Goal: Task Accomplishment & Management: Complete application form

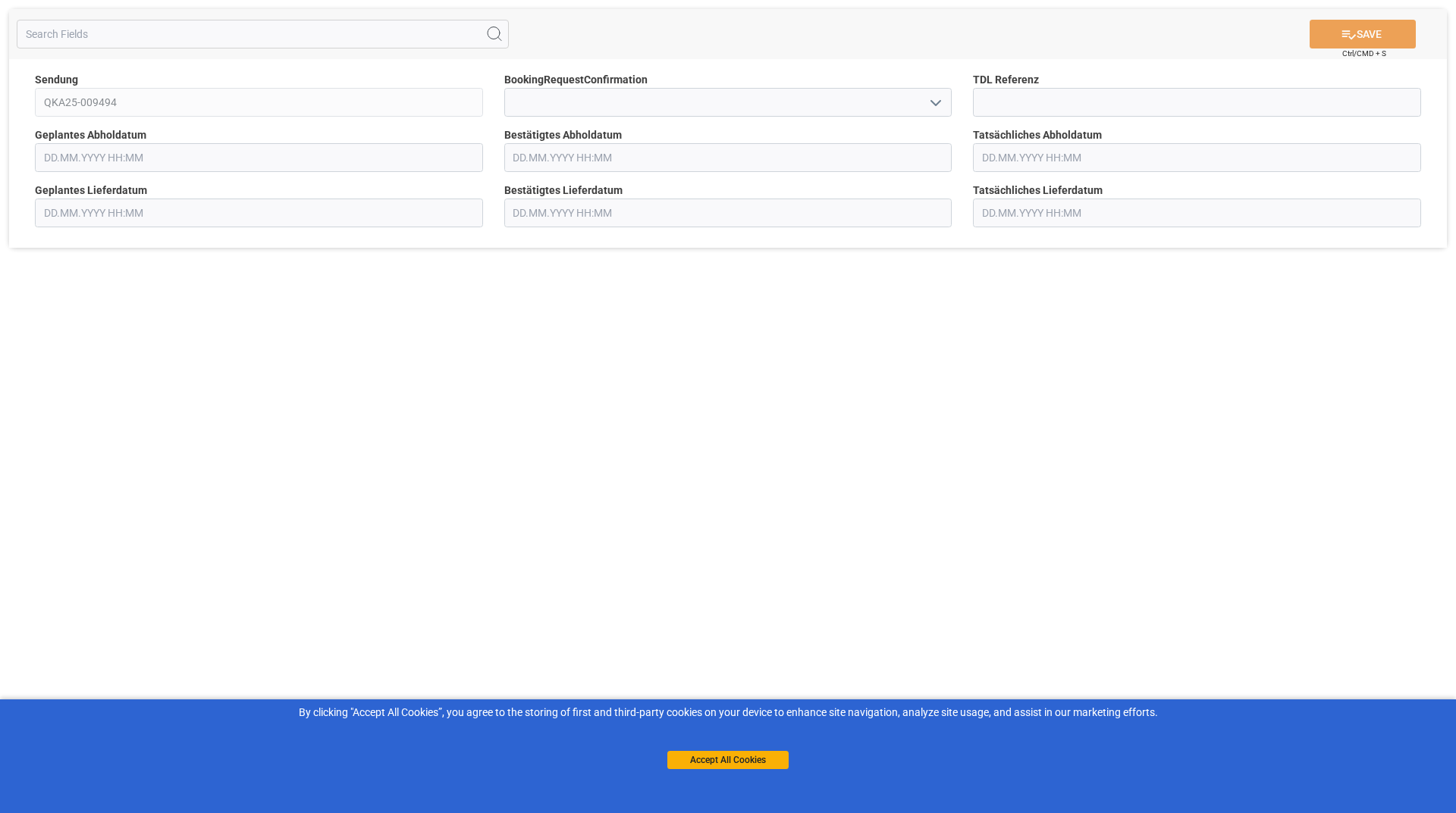
type input "[DATE] 00:00"
click at [945, 105] on icon "open menu" at bounding box center [936, 103] width 19 height 19
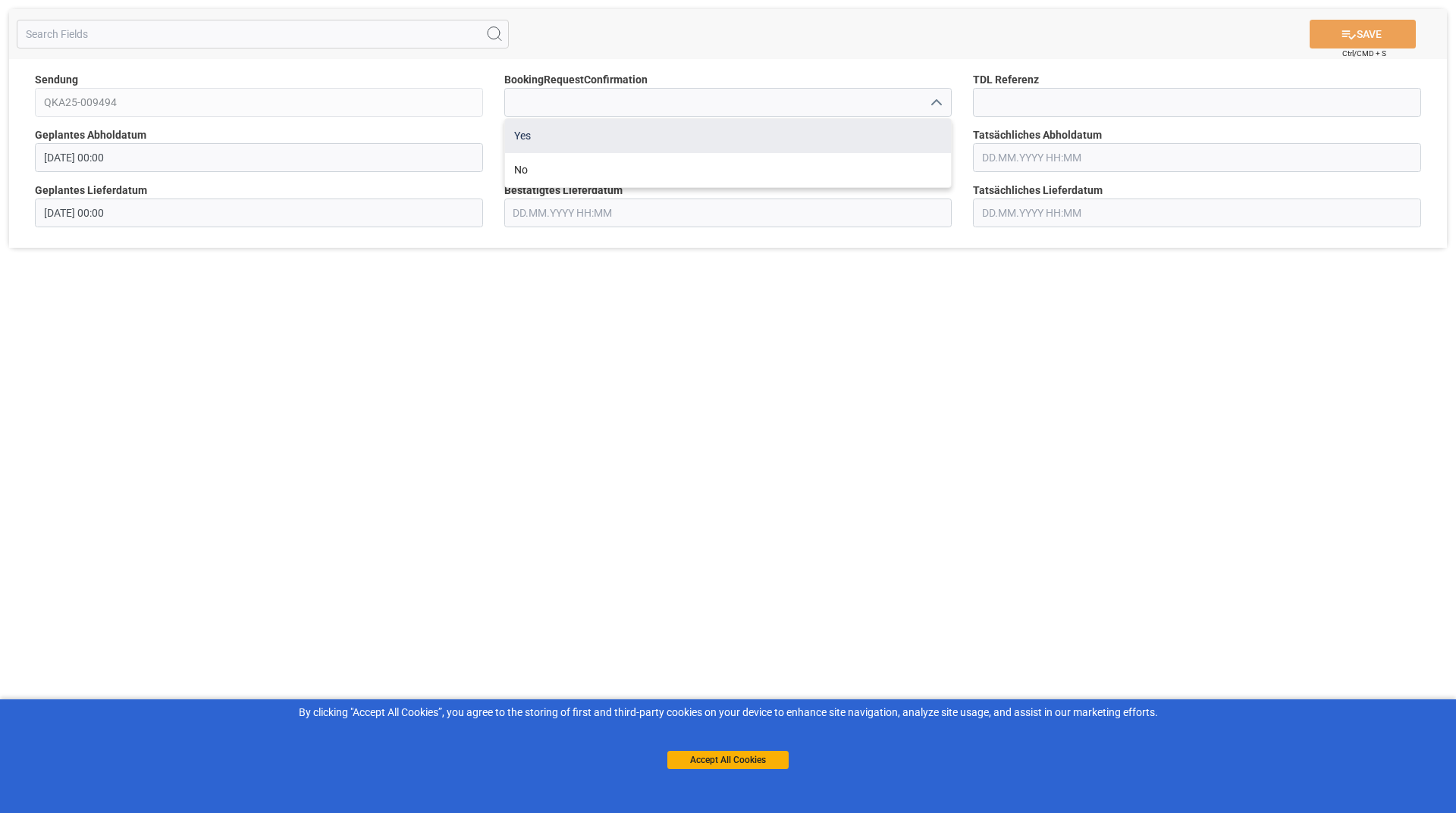
click at [585, 141] on div "Yes" at bounding box center [727, 135] width 446 height 34
type input "Yes"
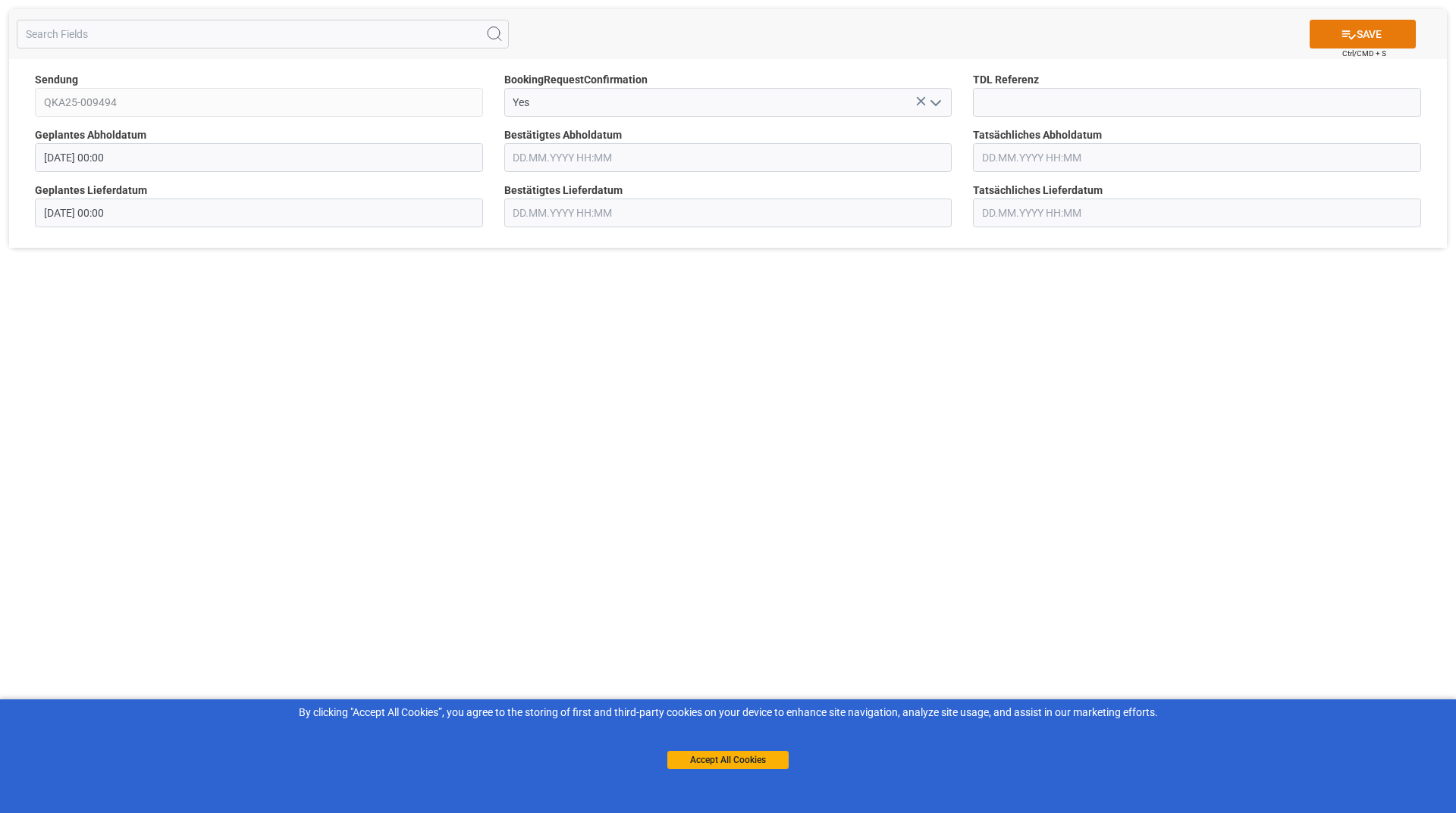
click at [1334, 27] on button "SAVE" at bounding box center [1362, 33] width 106 height 29
click at [934, 99] on icon "open menu" at bounding box center [936, 103] width 19 height 19
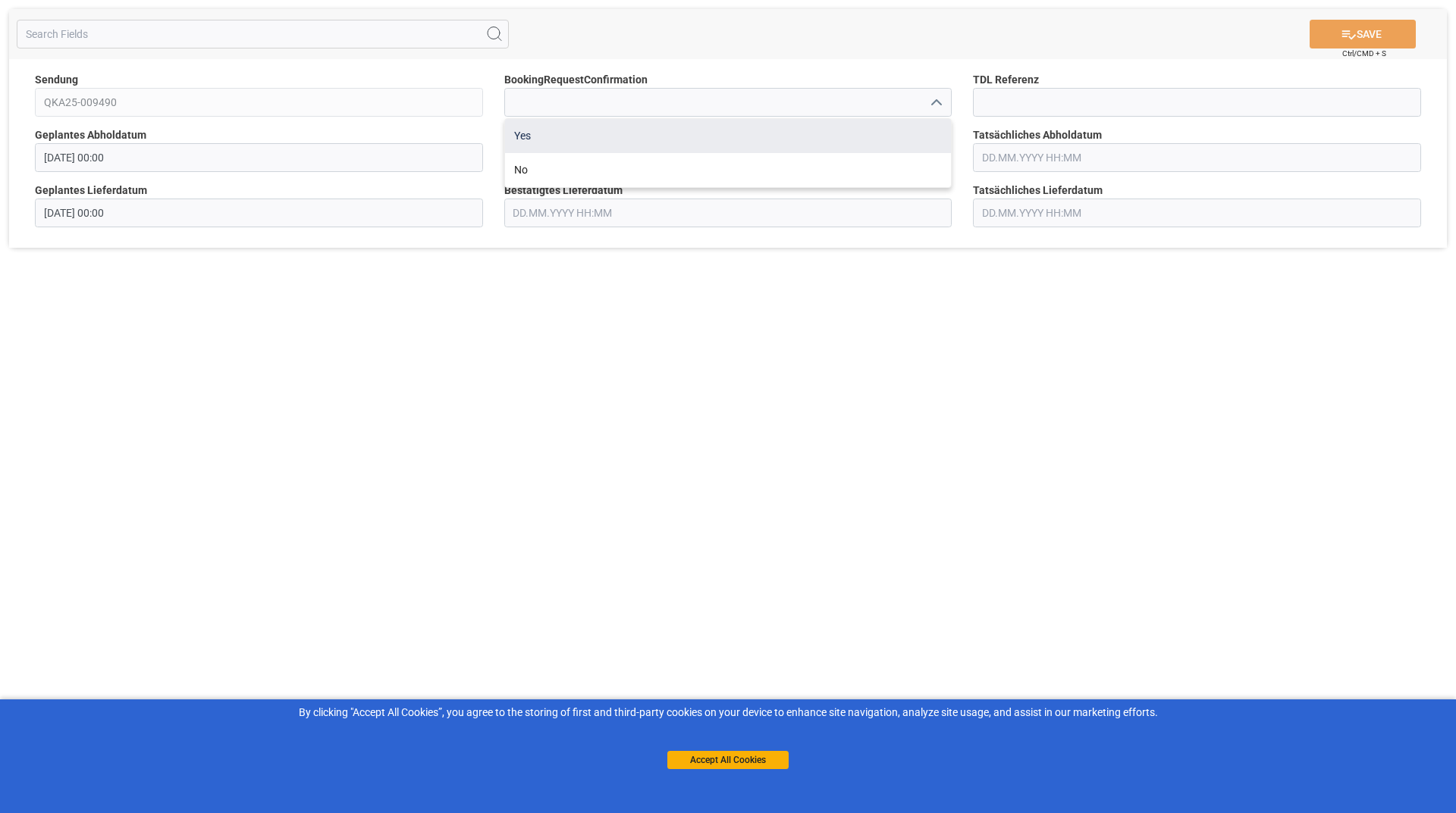
click at [640, 151] on div "Yes" at bounding box center [727, 135] width 446 height 34
type input "Yes"
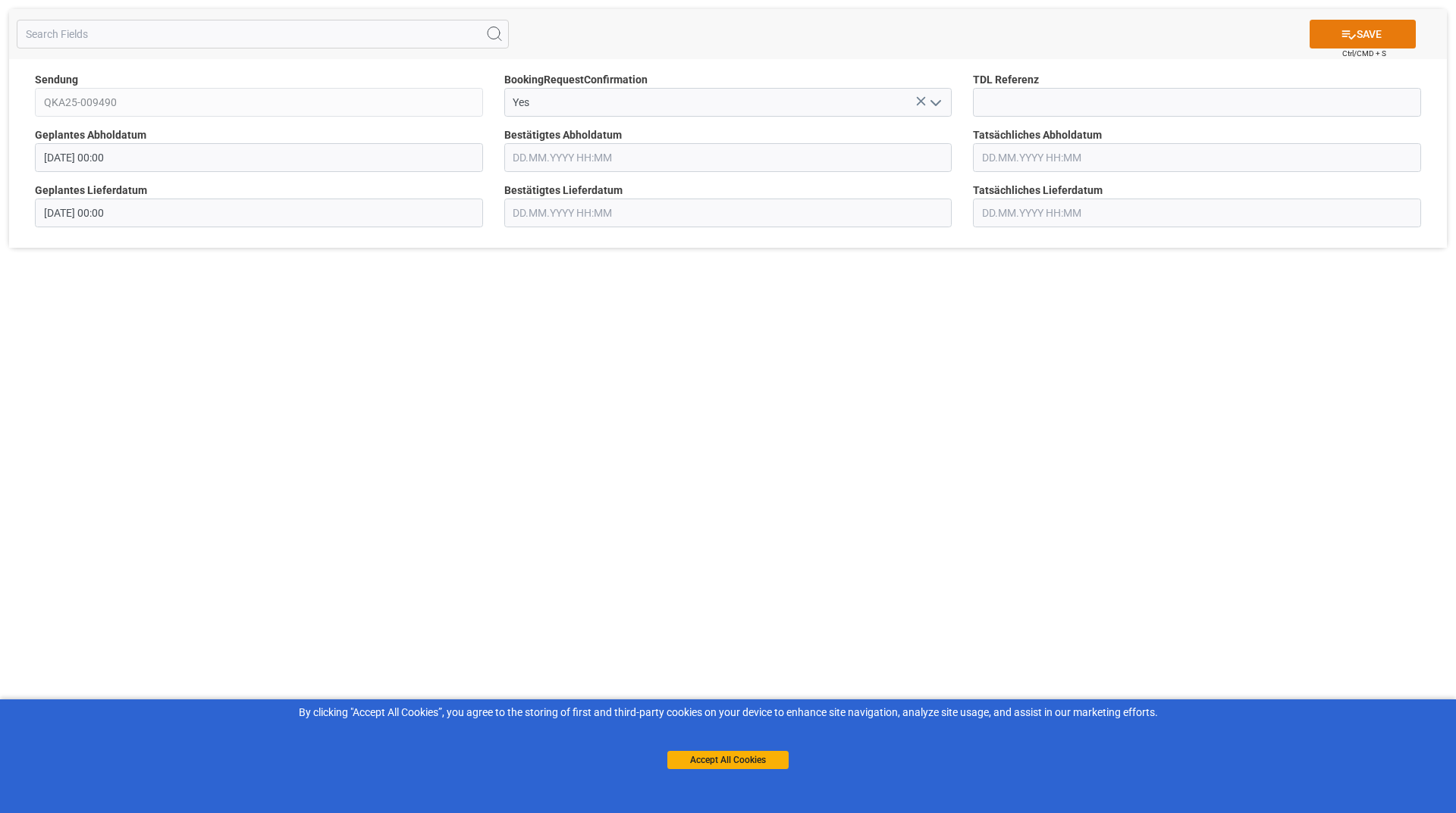
click at [1319, 33] on button "SAVE" at bounding box center [1362, 33] width 106 height 29
click at [928, 96] on icon "open menu" at bounding box center [936, 103] width 19 height 19
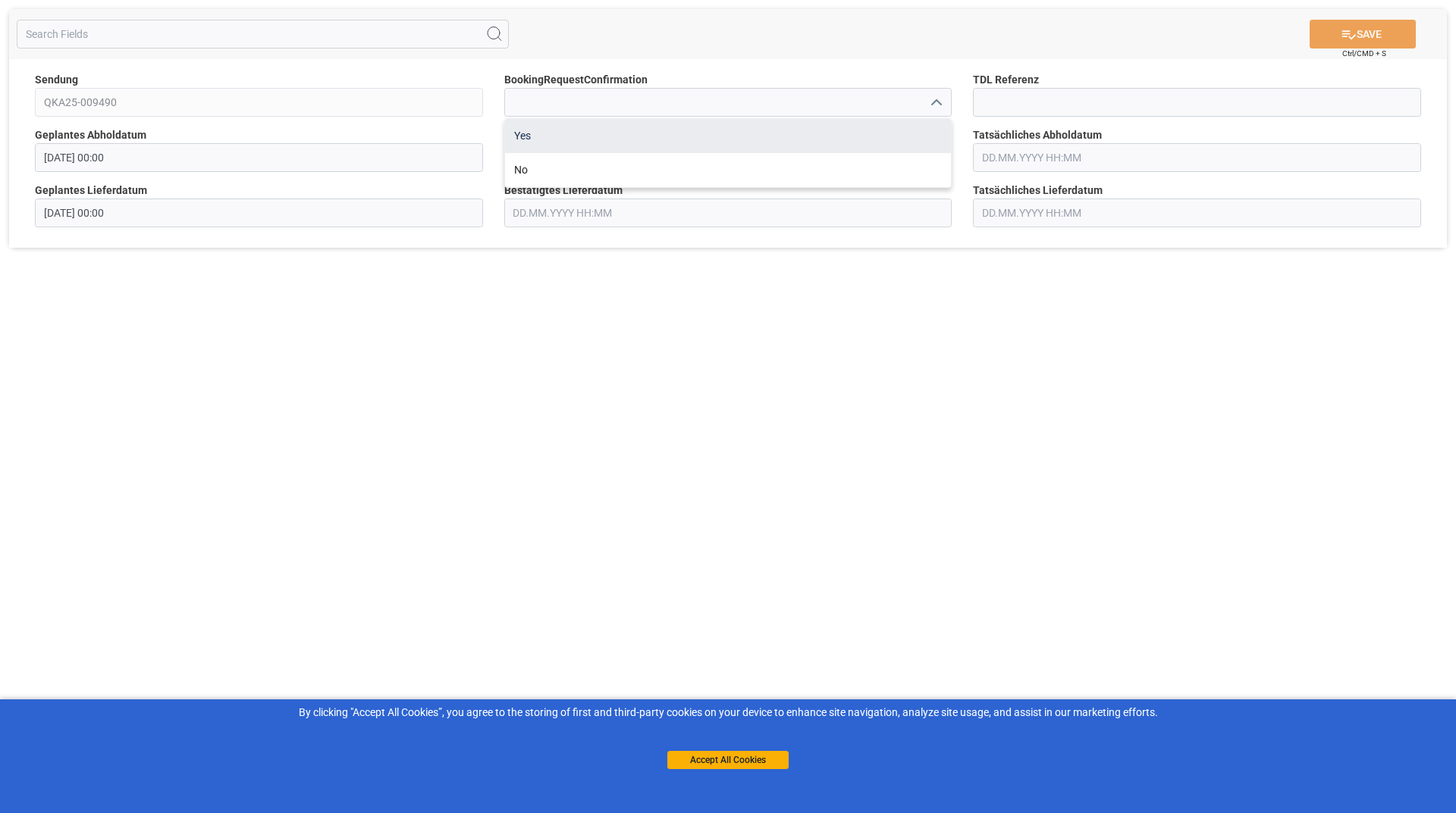
click at [562, 145] on div "Yes" at bounding box center [727, 135] width 446 height 34
type input "Yes"
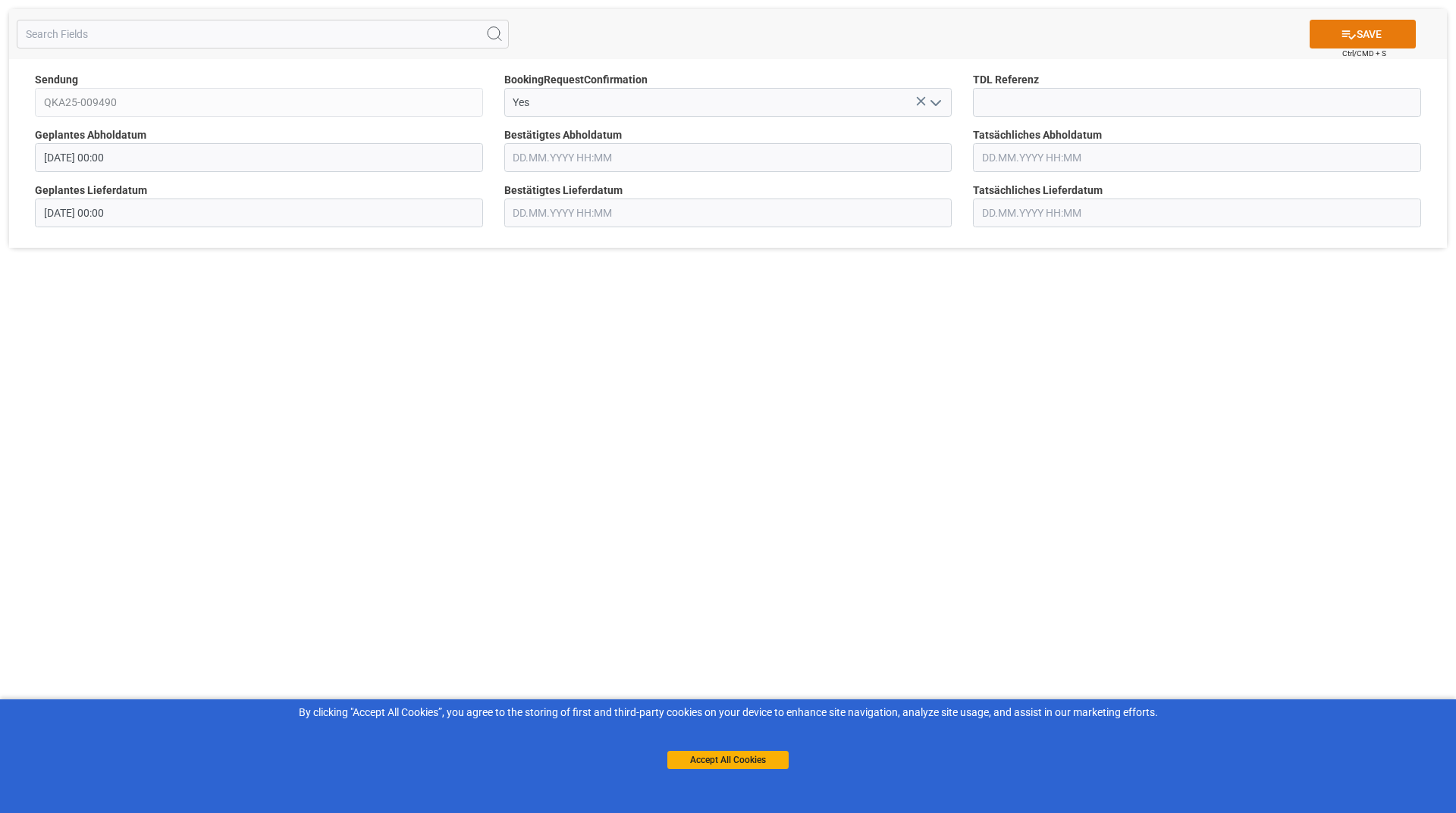
click at [1372, 32] on button "SAVE" at bounding box center [1362, 33] width 106 height 29
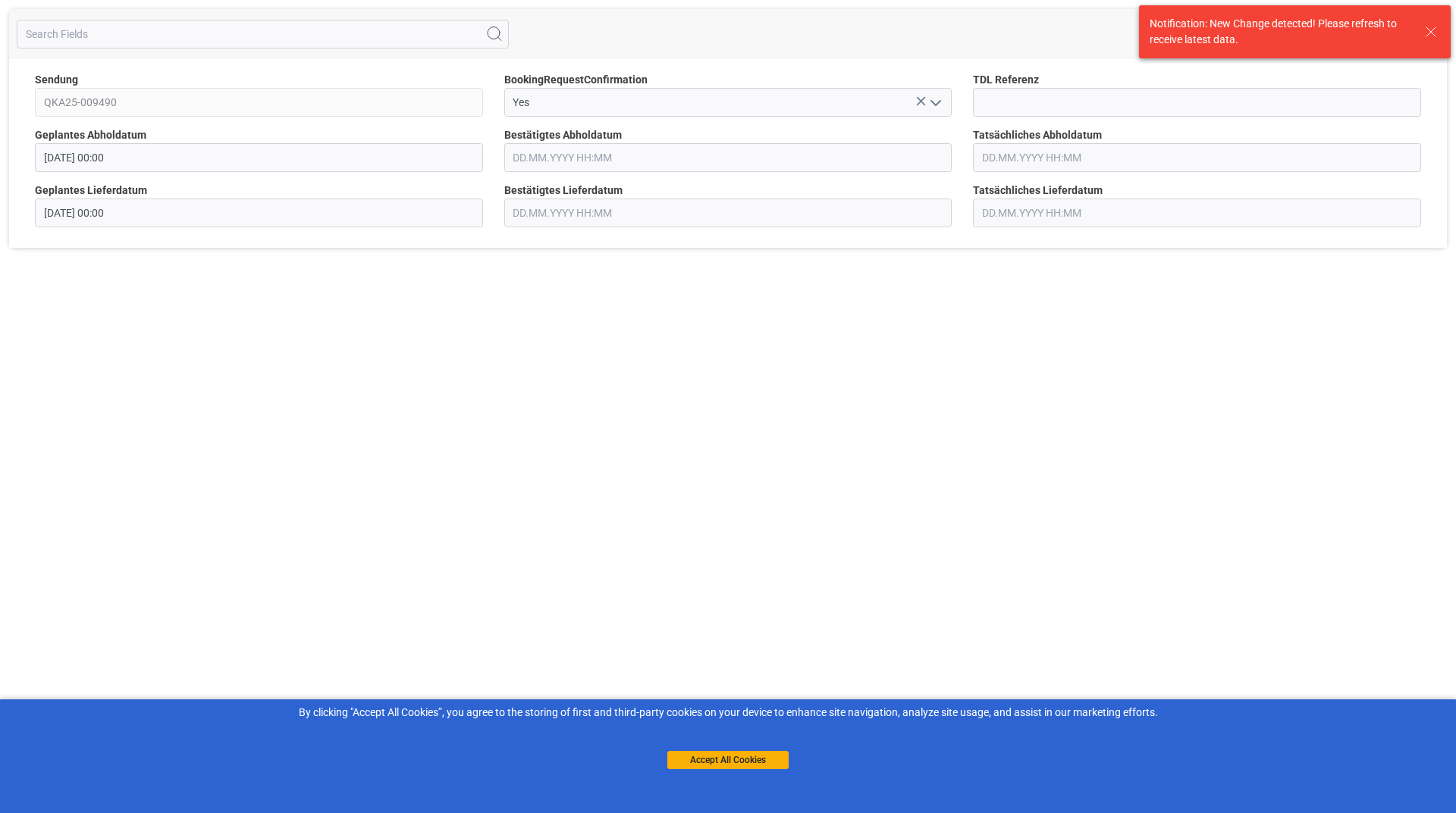
click at [925, 103] on button "open menu" at bounding box center [935, 102] width 23 height 23
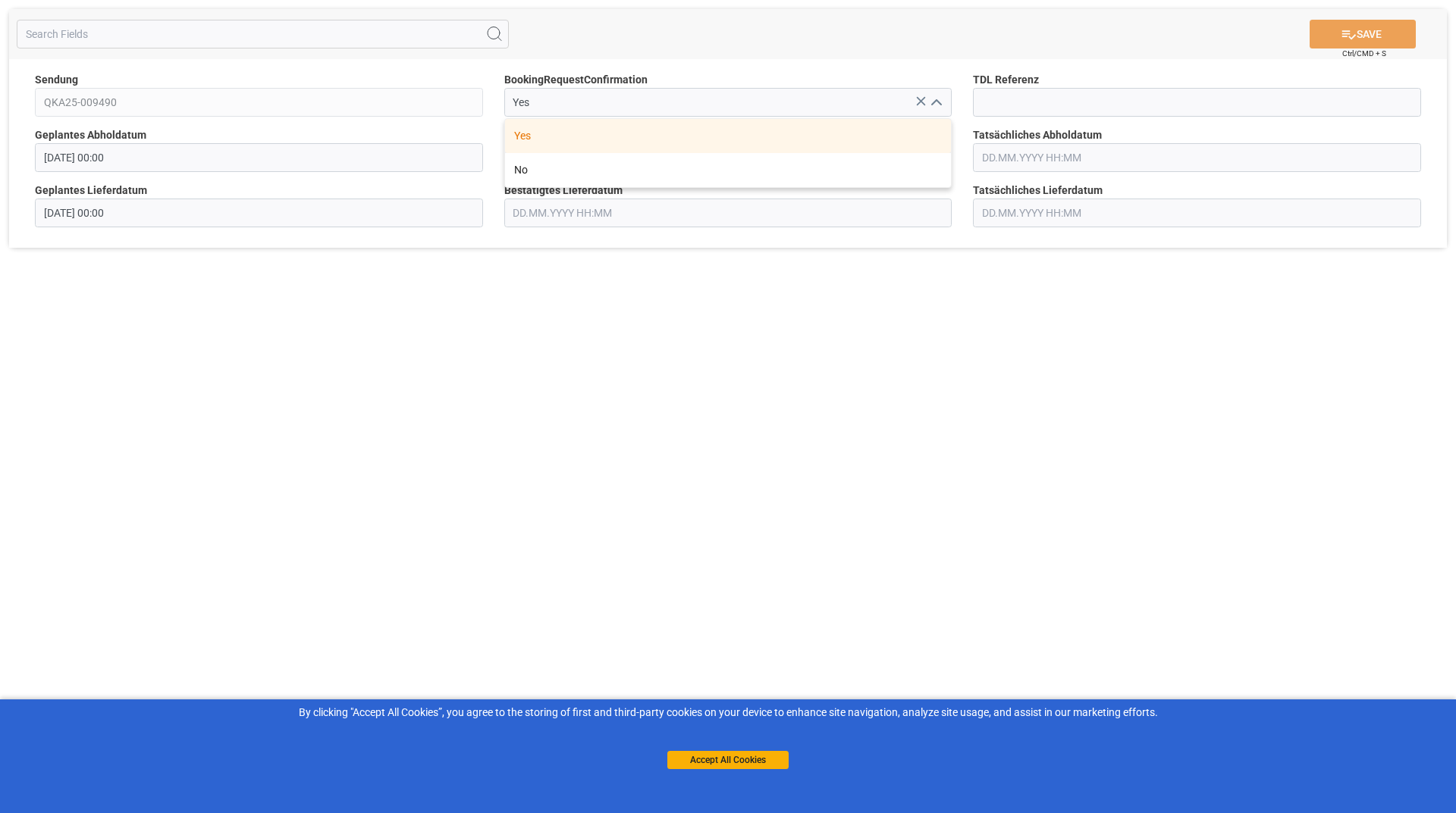
click at [924, 106] on button "close menu" at bounding box center [935, 102] width 23 height 23
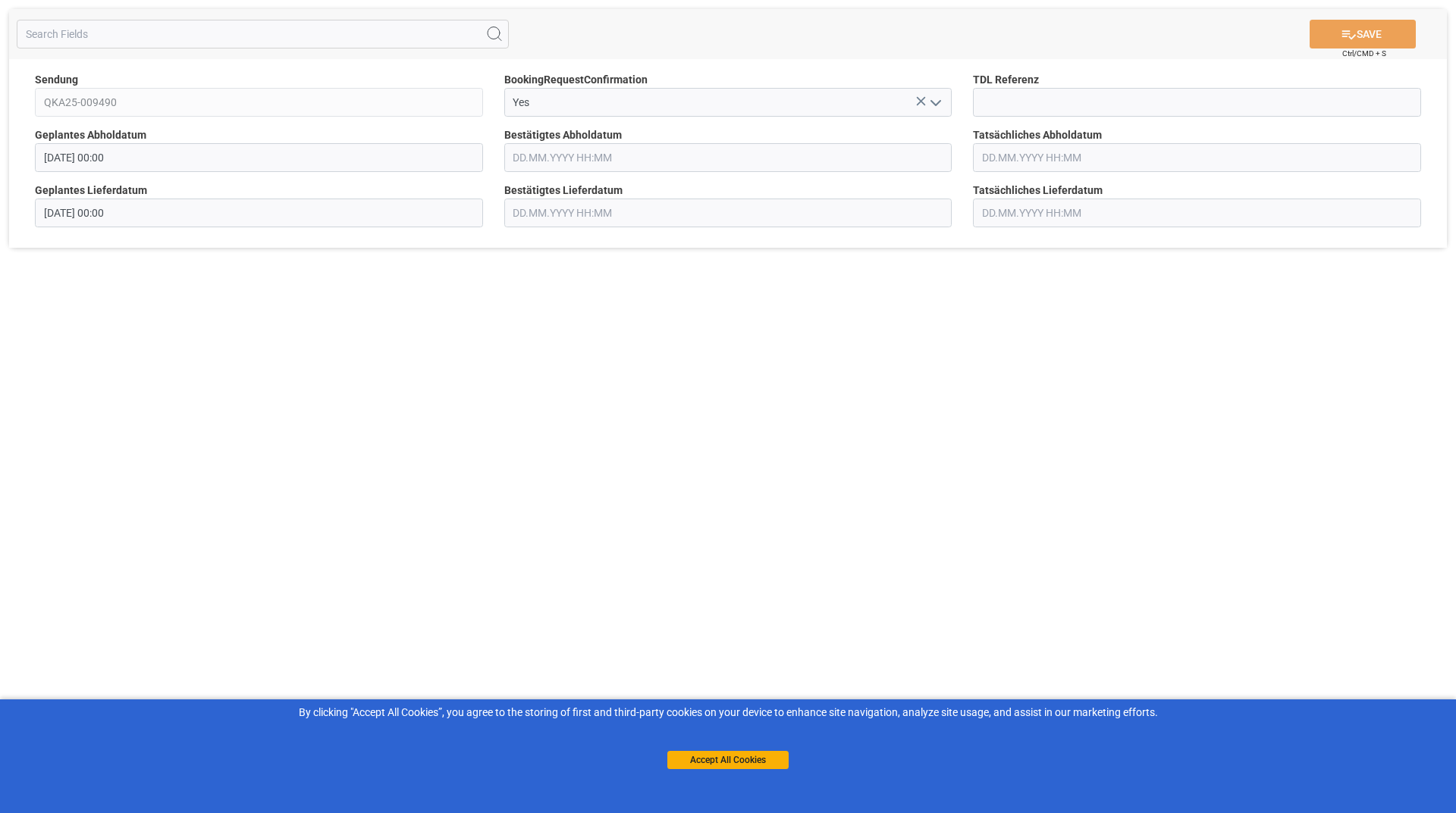
click at [920, 104] on icon at bounding box center [920, 101] width 16 height 16
click at [928, 102] on icon "open menu" at bounding box center [936, 103] width 19 height 19
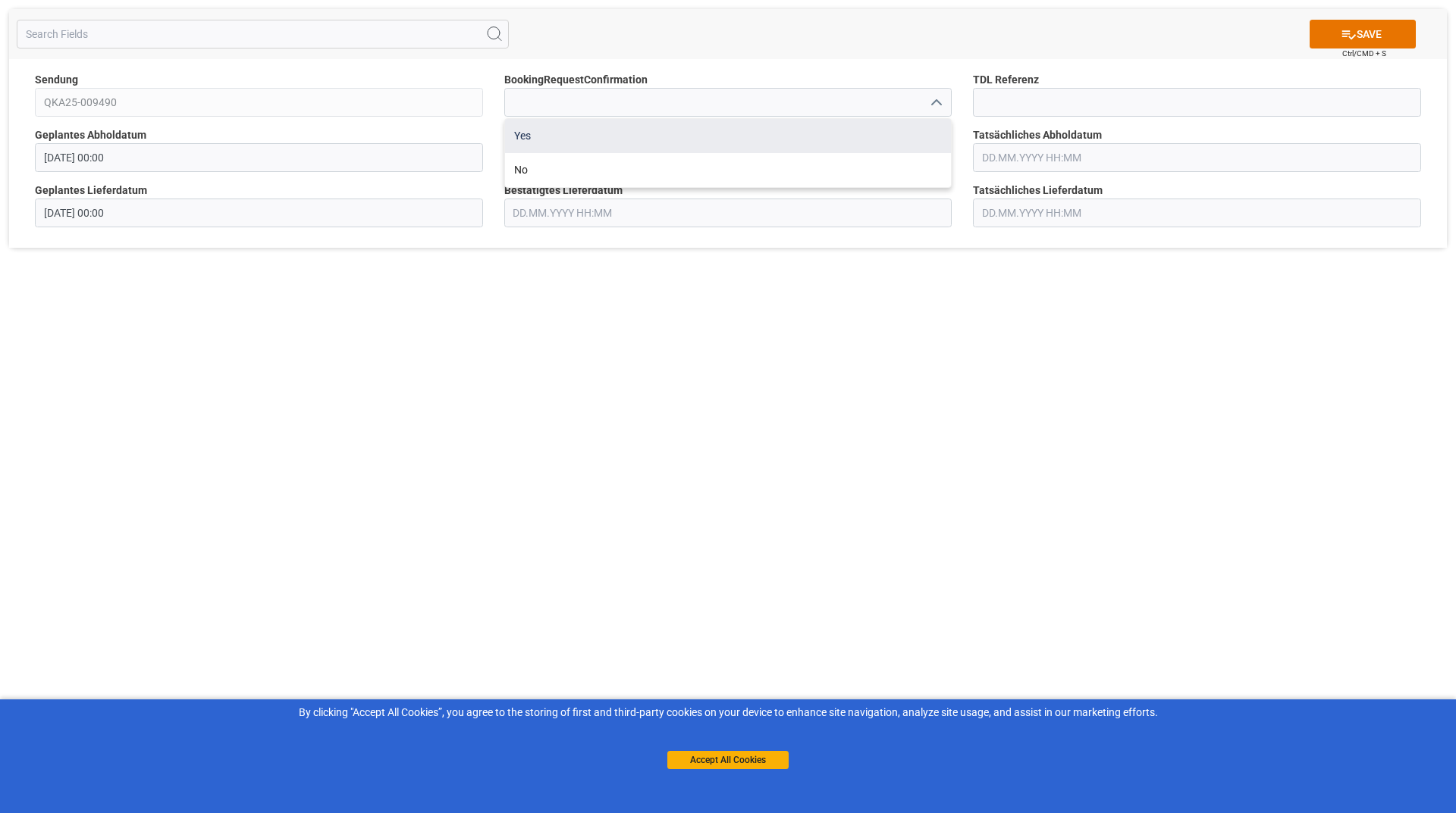
click at [687, 135] on div "Yes" at bounding box center [727, 135] width 446 height 34
type input "Yes"
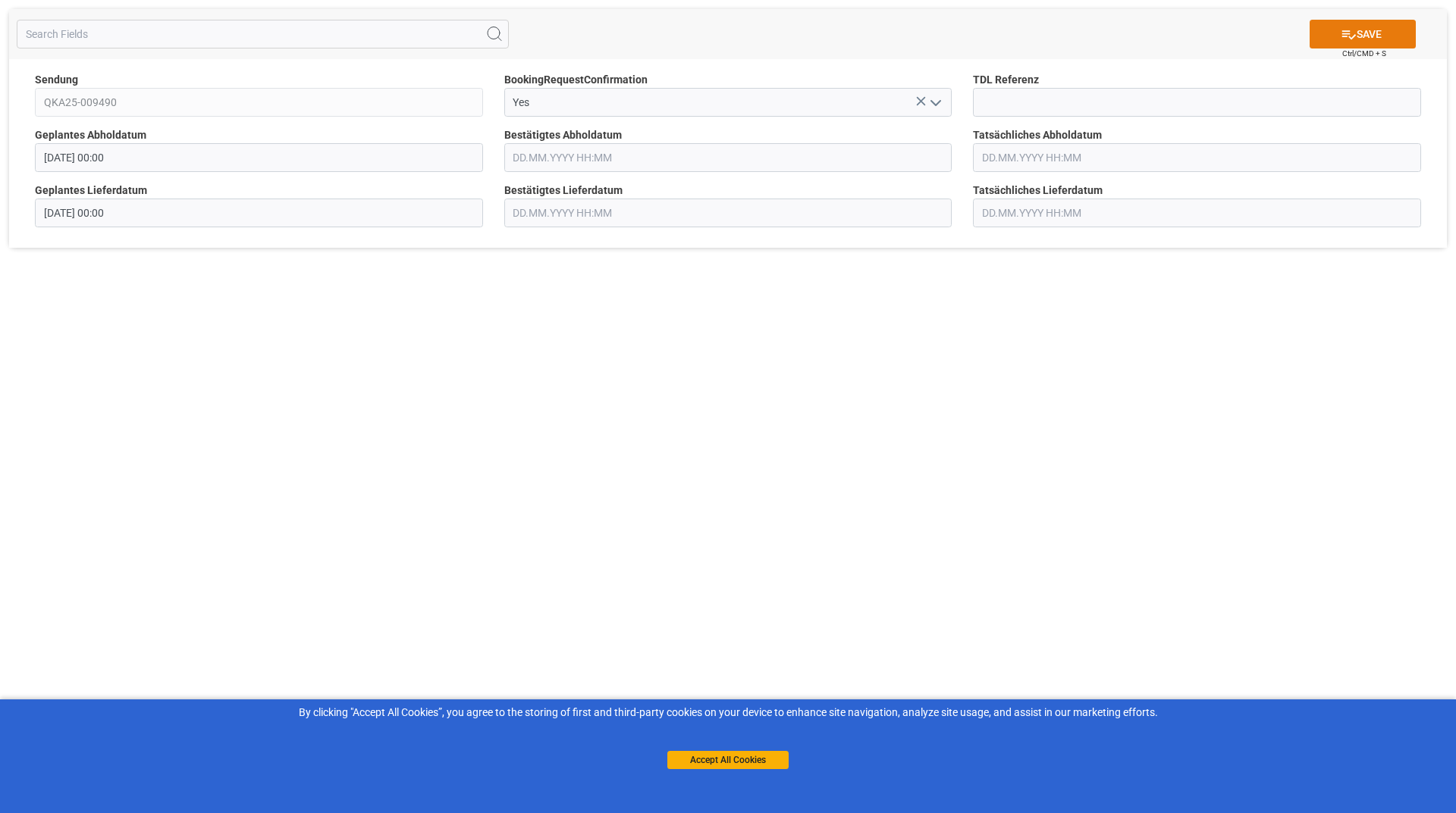
click at [1336, 31] on button "SAVE" at bounding box center [1362, 33] width 106 height 29
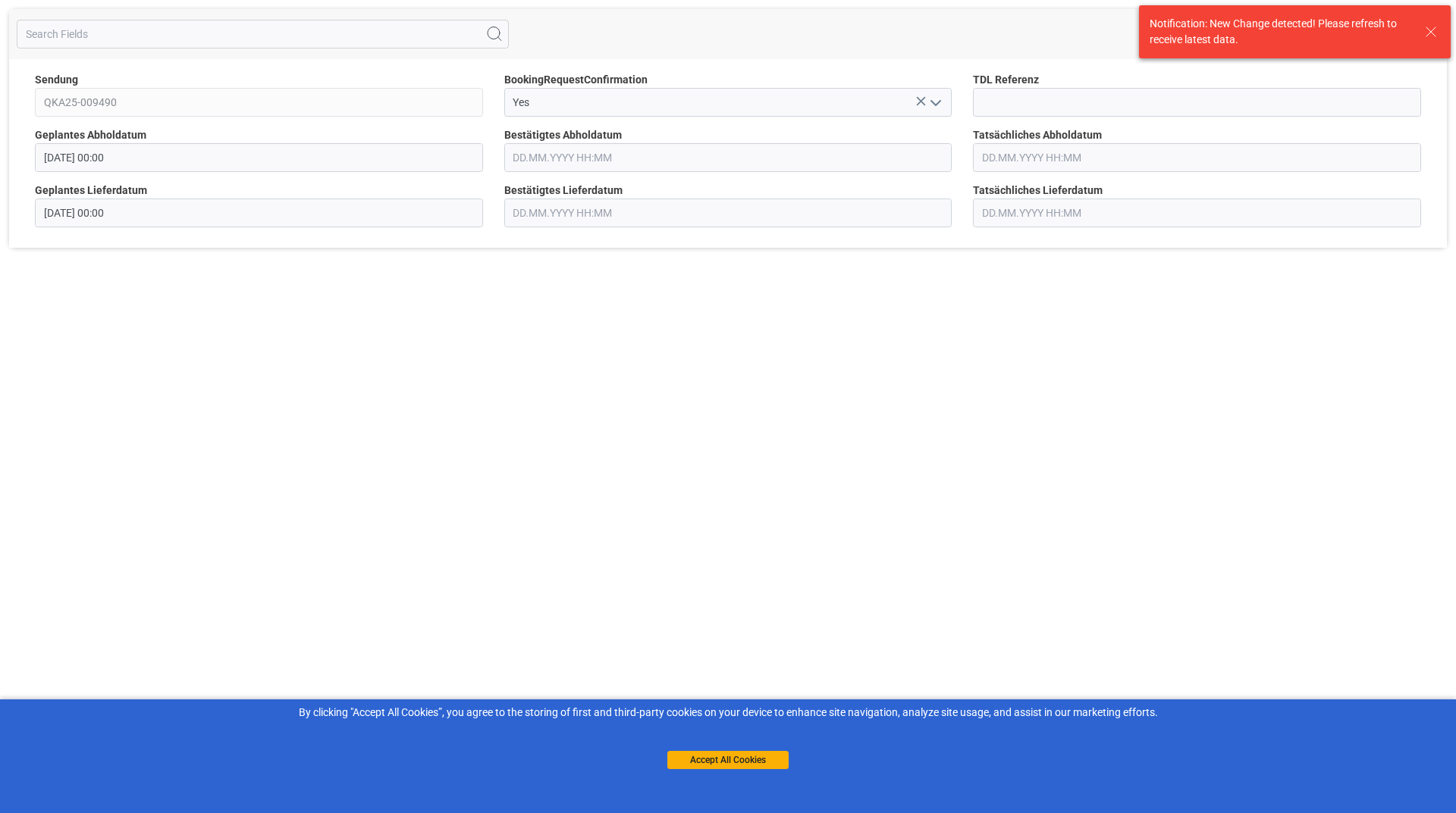
click at [1435, 33] on icon at bounding box center [1431, 32] width 19 height 19
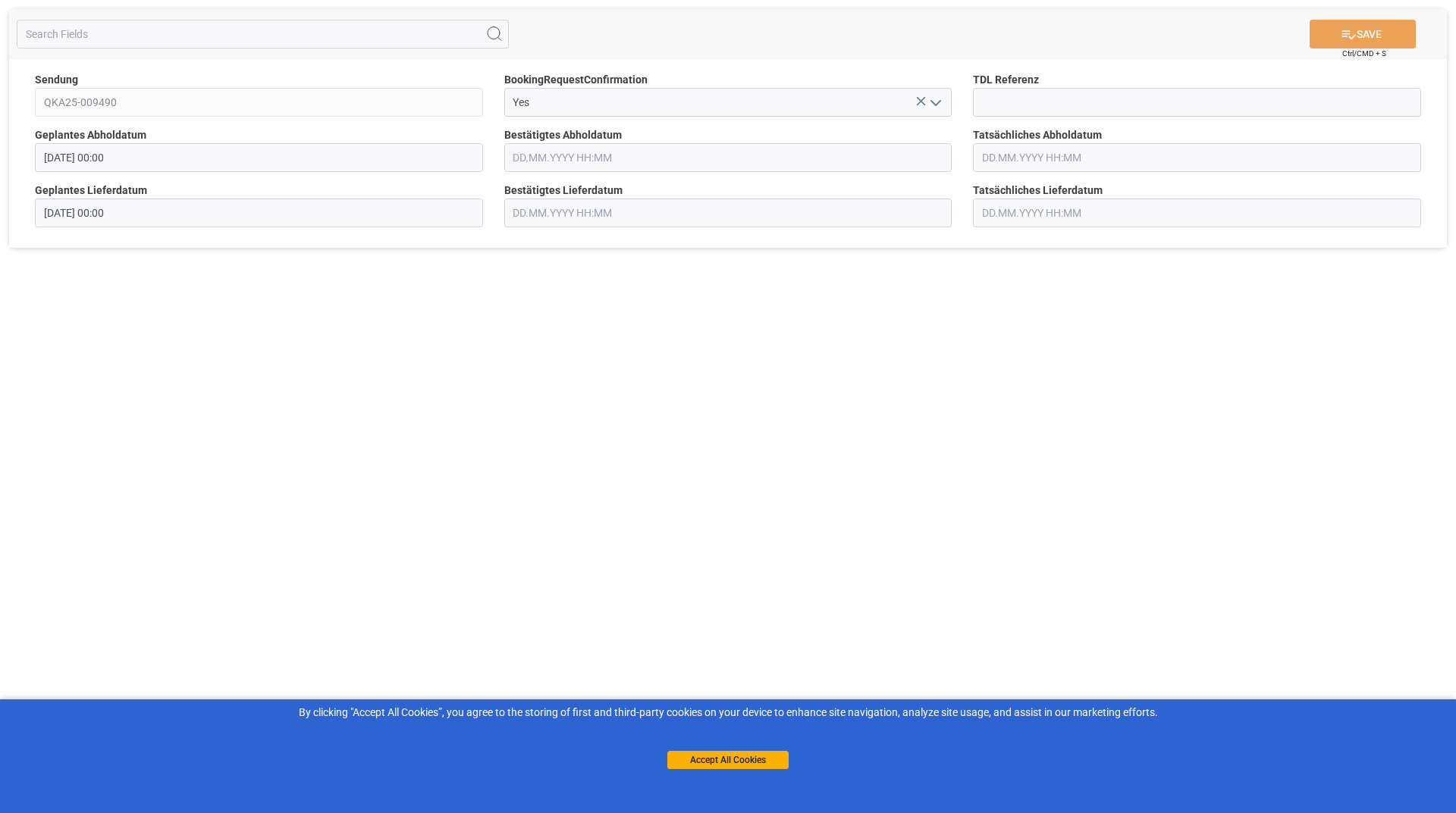
click at [919, 102] on icon at bounding box center [920, 101] width 16 height 16
click at [938, 104] on polyline "open menu" at bounding box center [936, 103] width 9 height 5
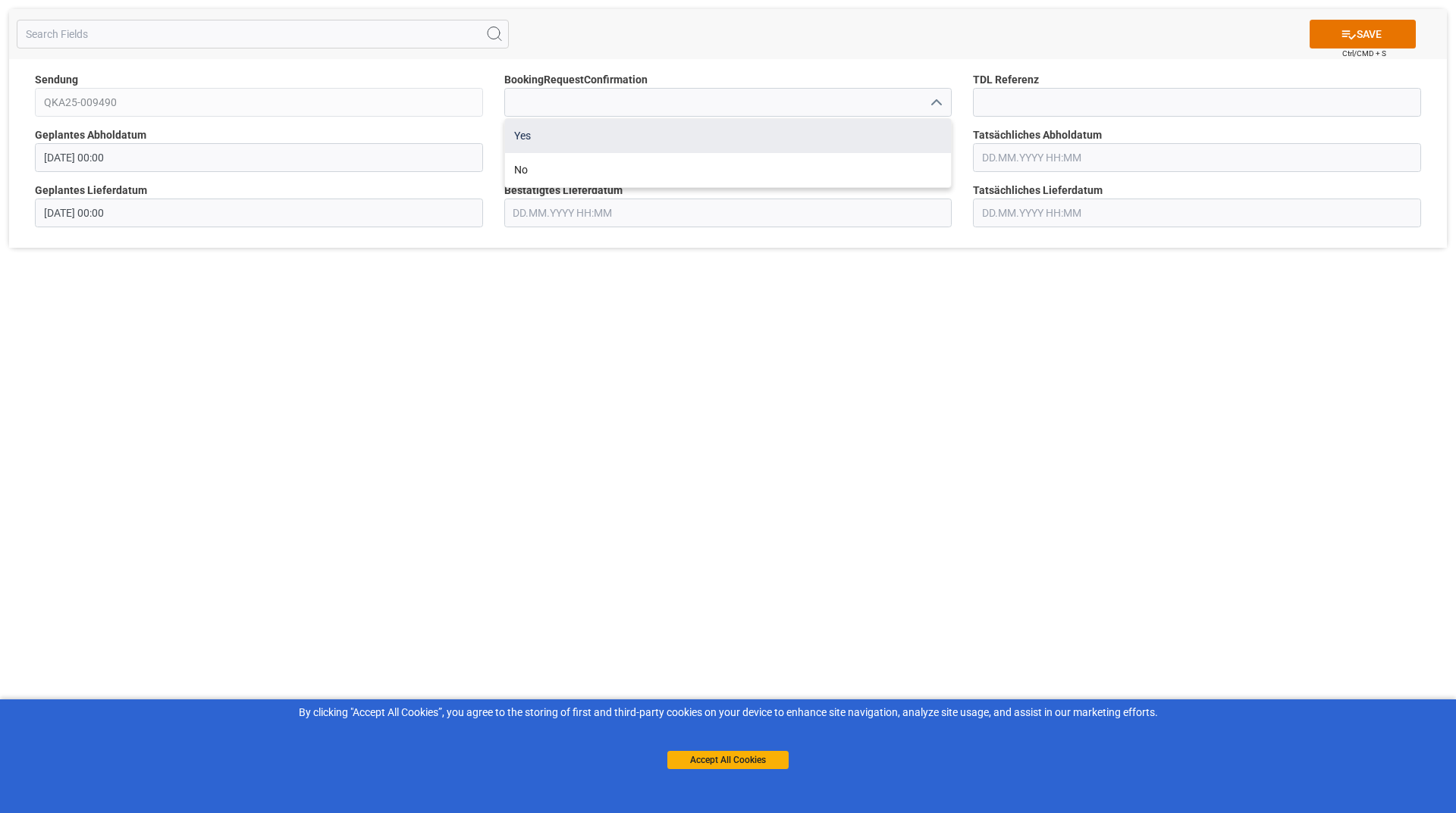
click at [691, 136] on div "Yes" at bounding box center [727, 135] width 446 height 34
type input "Yes"
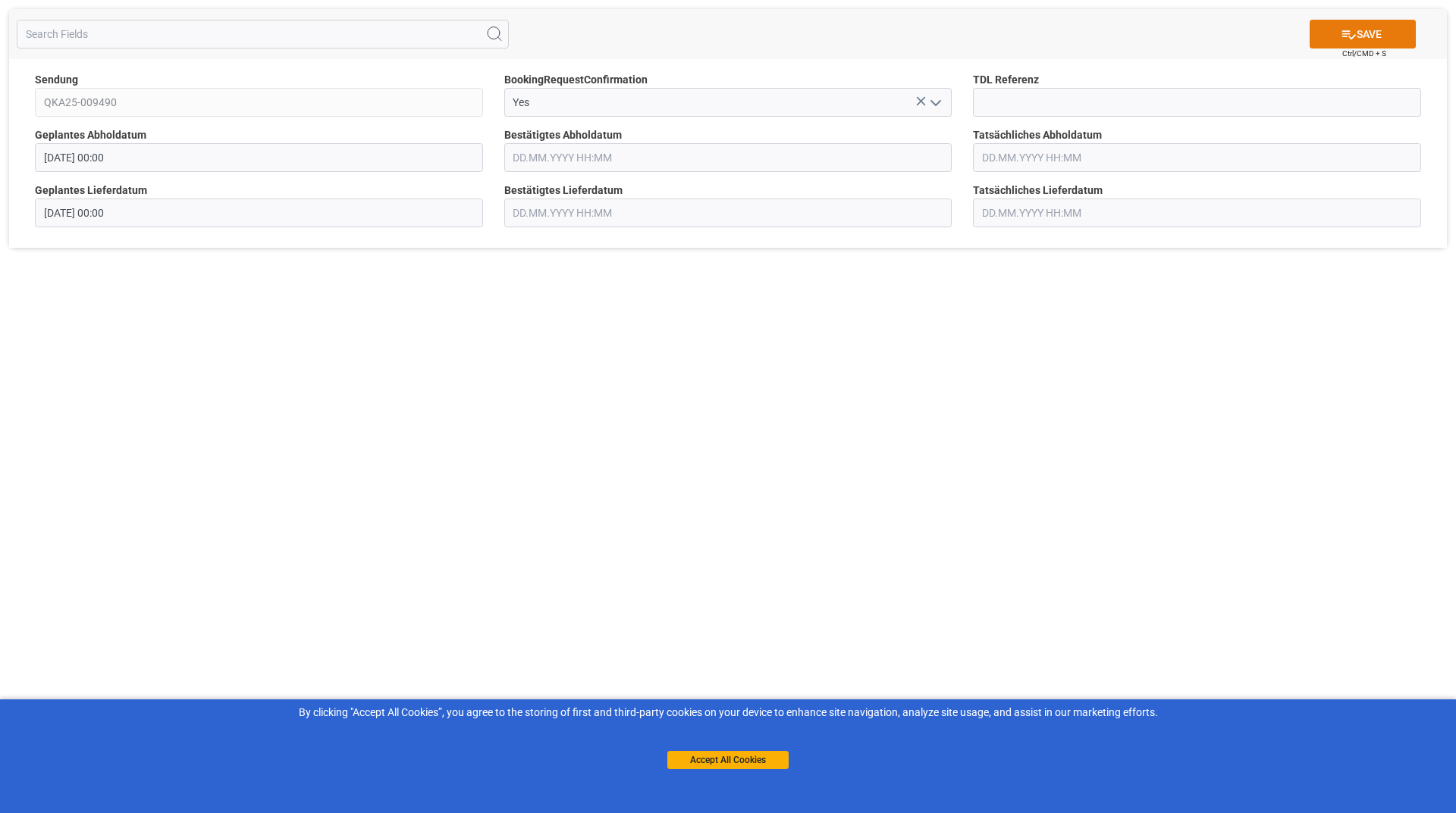
click at [1353, 43] on button "SAVE" at bounding box center [1362, 33] width 106 height 29
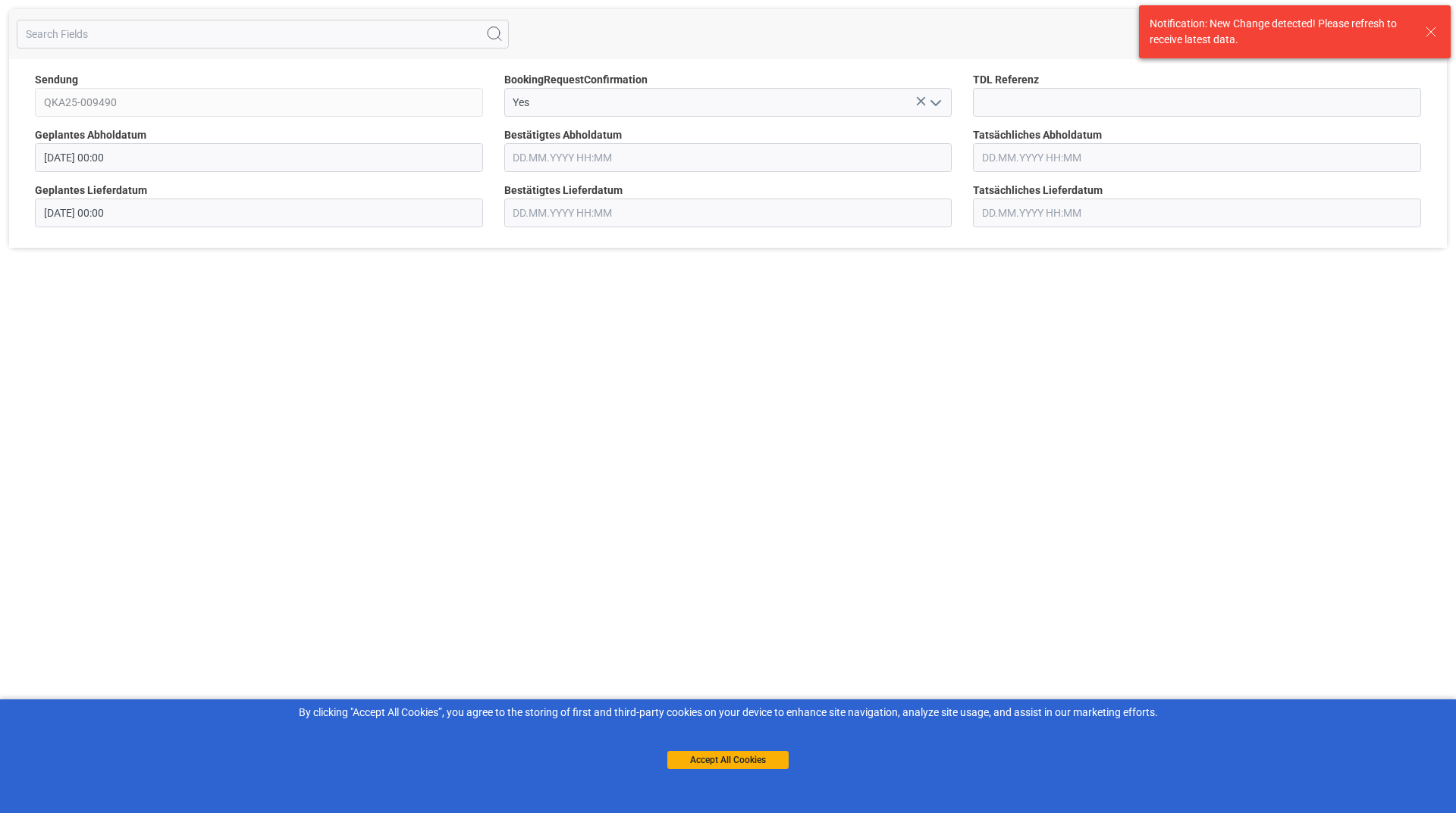
click at [1435, 32] on icon at bounding box center [1431, 32] width 19 height 19
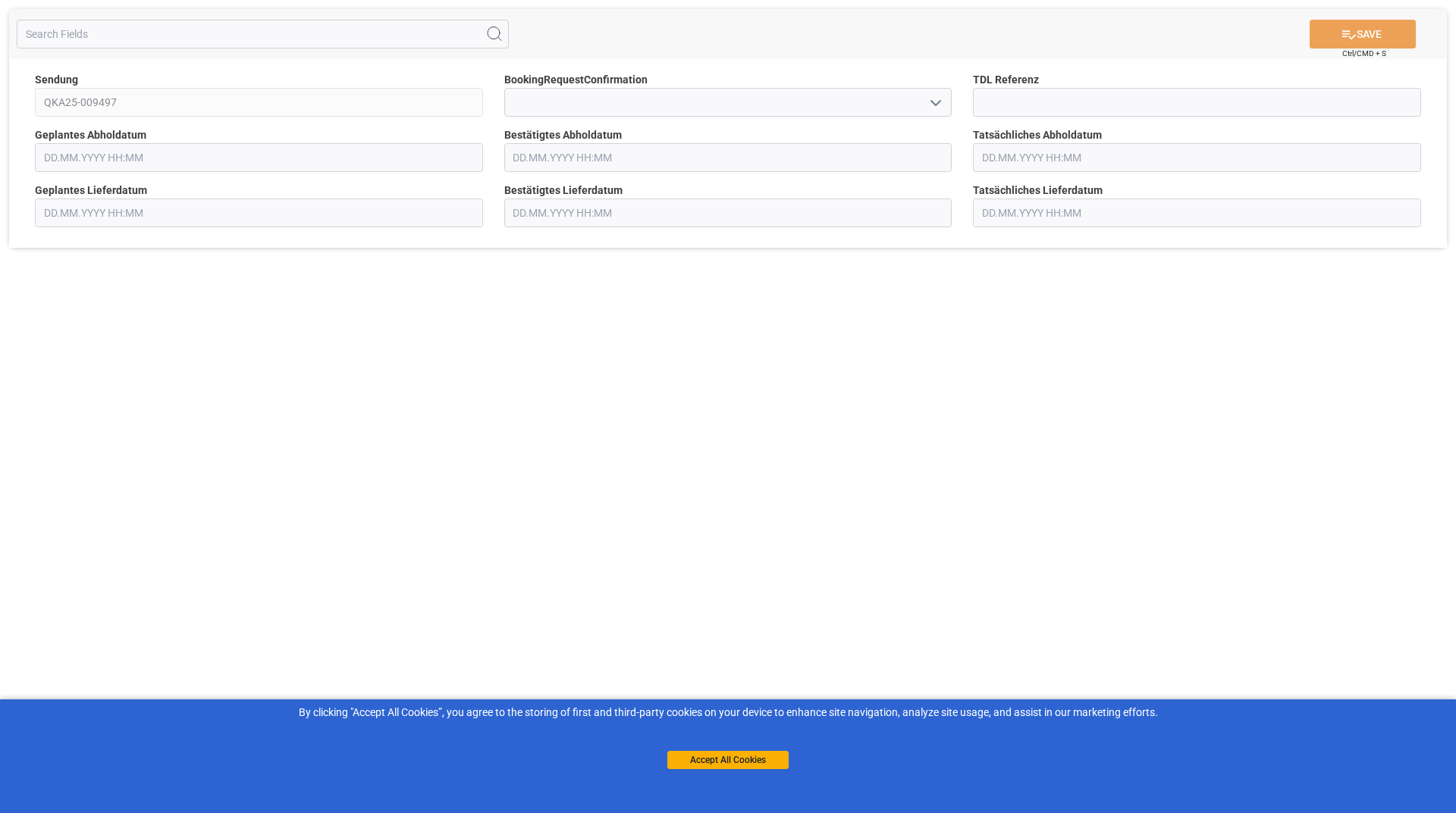
type input "[DATE] 00:00"
click at [937, 104] on polyline "open menu" at bounding box center [936, 103] width 9 height 5
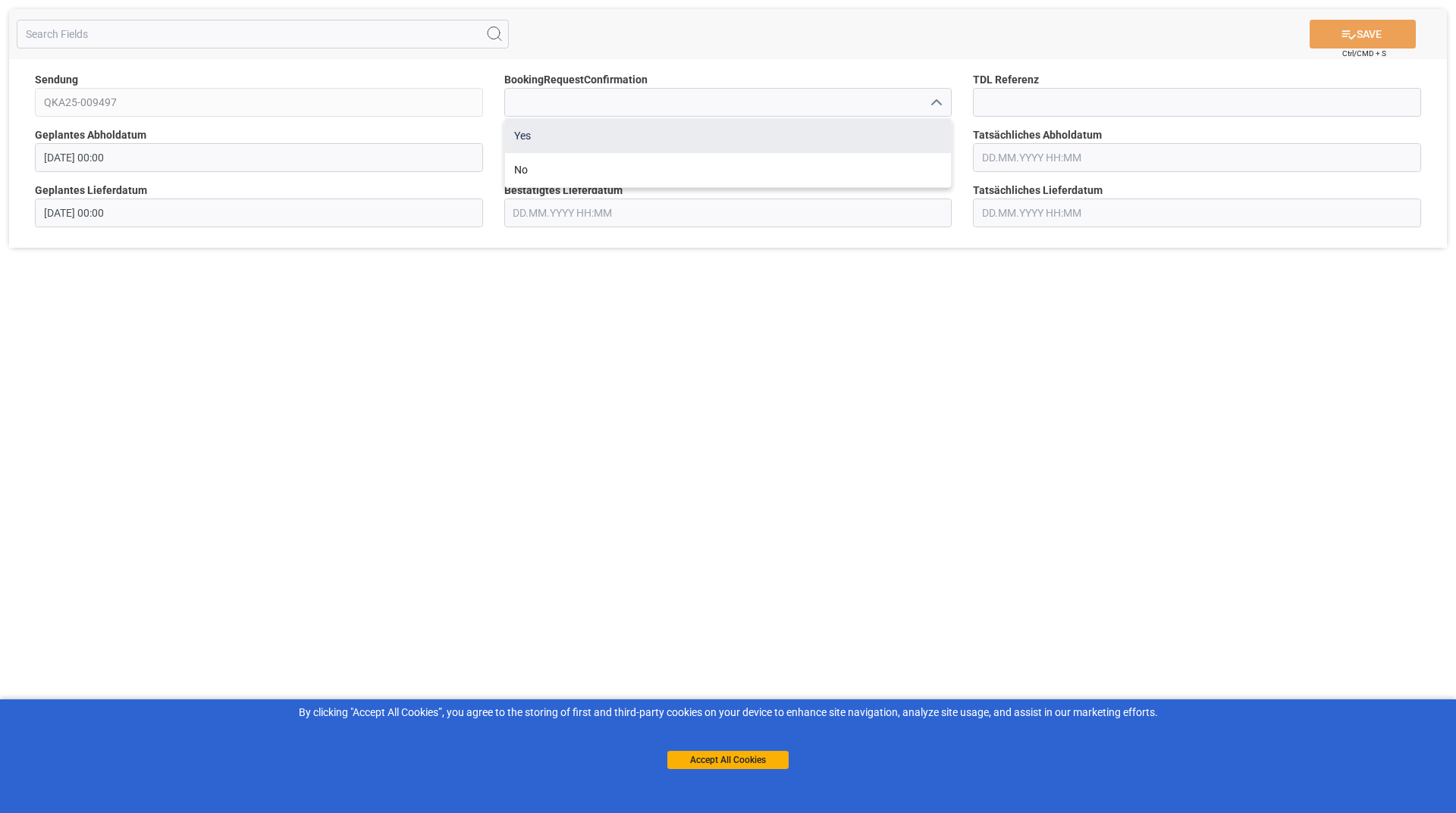
click at [645, 134] on div "Yes" at bounding box center [727, 135] width 446 height 34
type input "Yes"
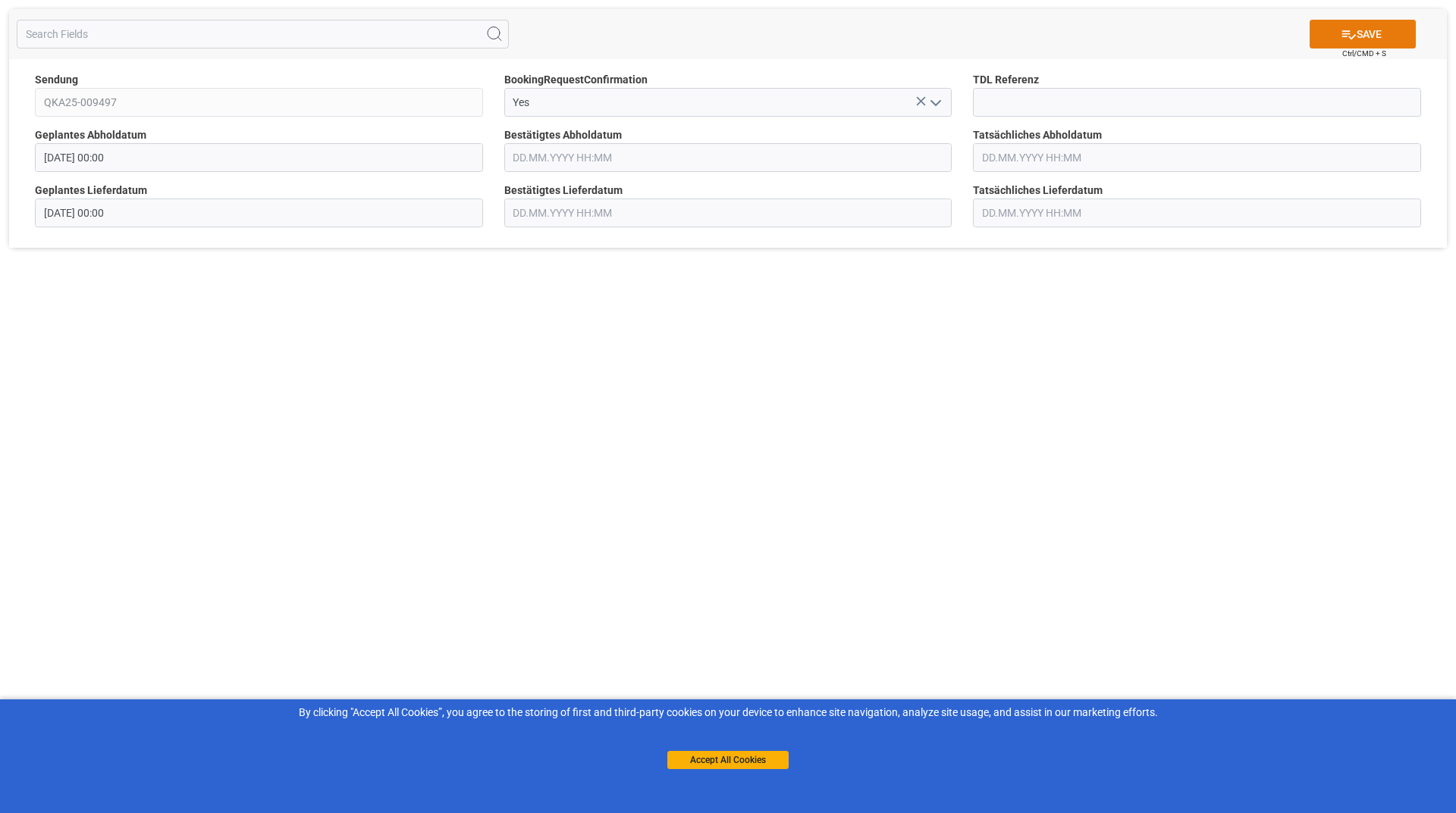
click at [1333, 32] on button "SAVE" at bounding box center [1362, 33] width 106 height 29
drag, startPoint x: 925, startPoint y: 111, endPoint x: 911, endPoint y: 116, distance: 14.9
click at [925, 111] on button "open menu" at bounding box center [935, 102] width 23 height 23
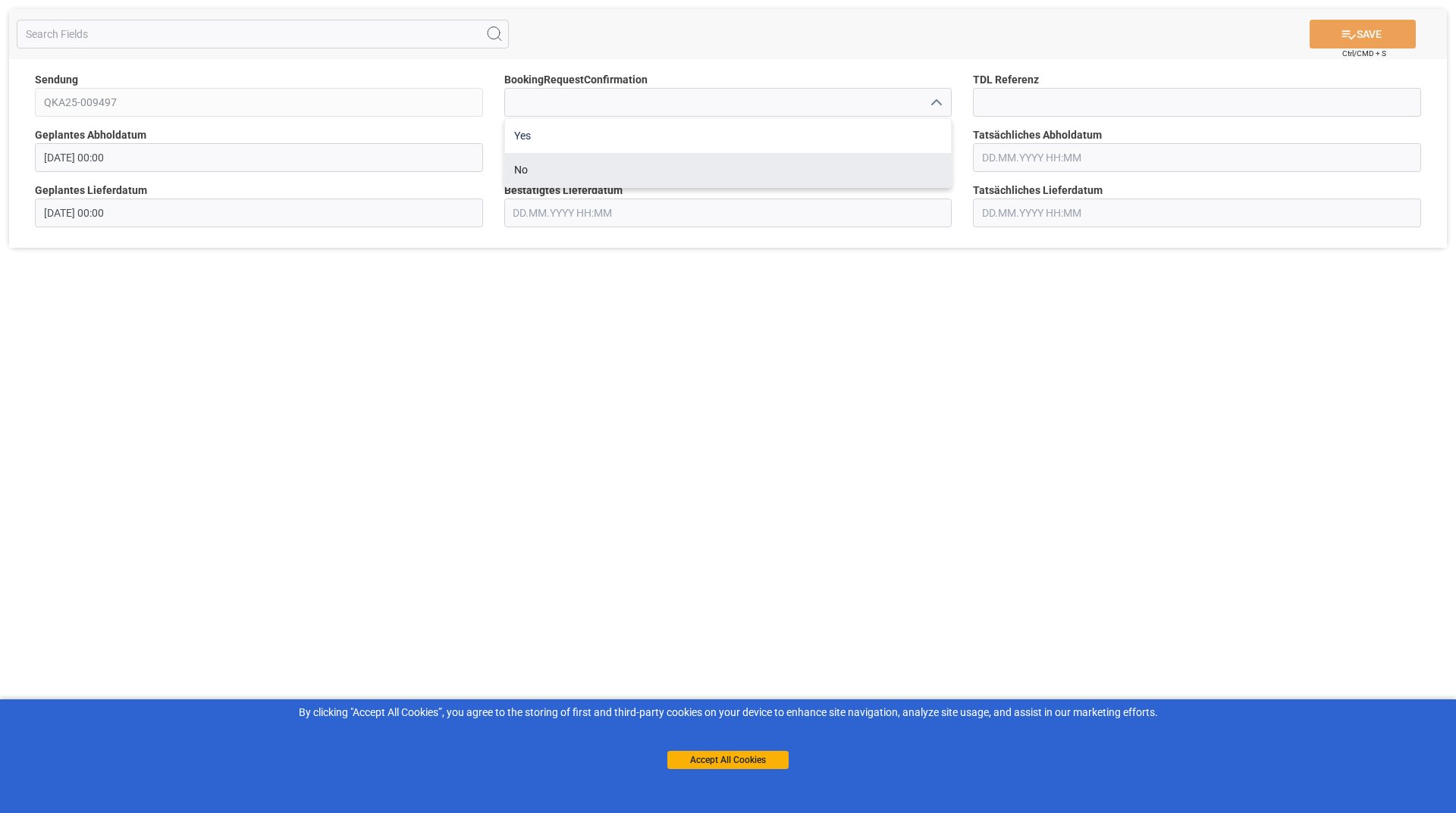
click at [751, 147] on div "Yes" at bounding box center [727, 135] width 446 height 34
type input "Yes"
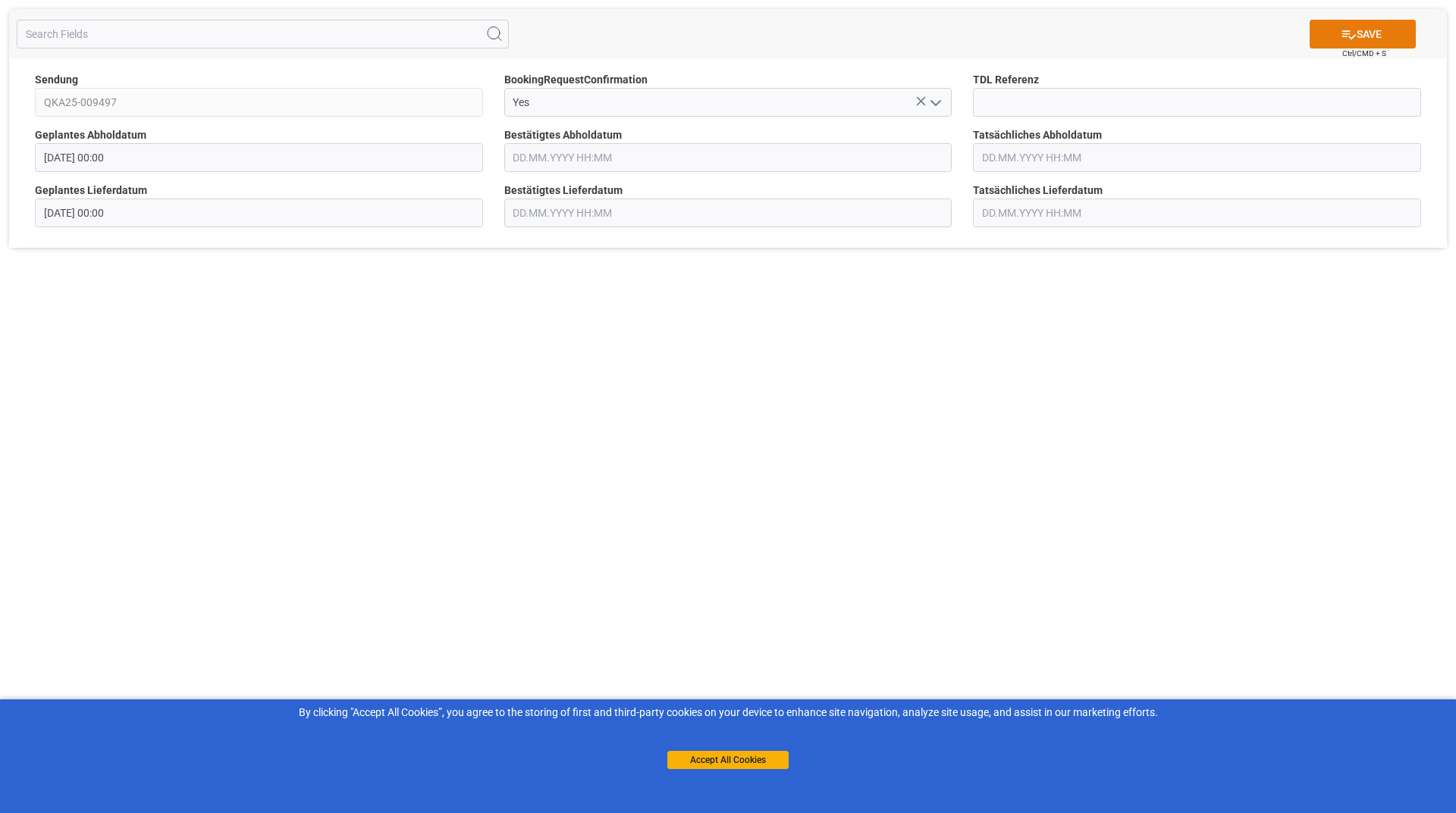
click at [1337, 29] on button "SAVE" at bounding box center [1362, 33] width 106 height 29
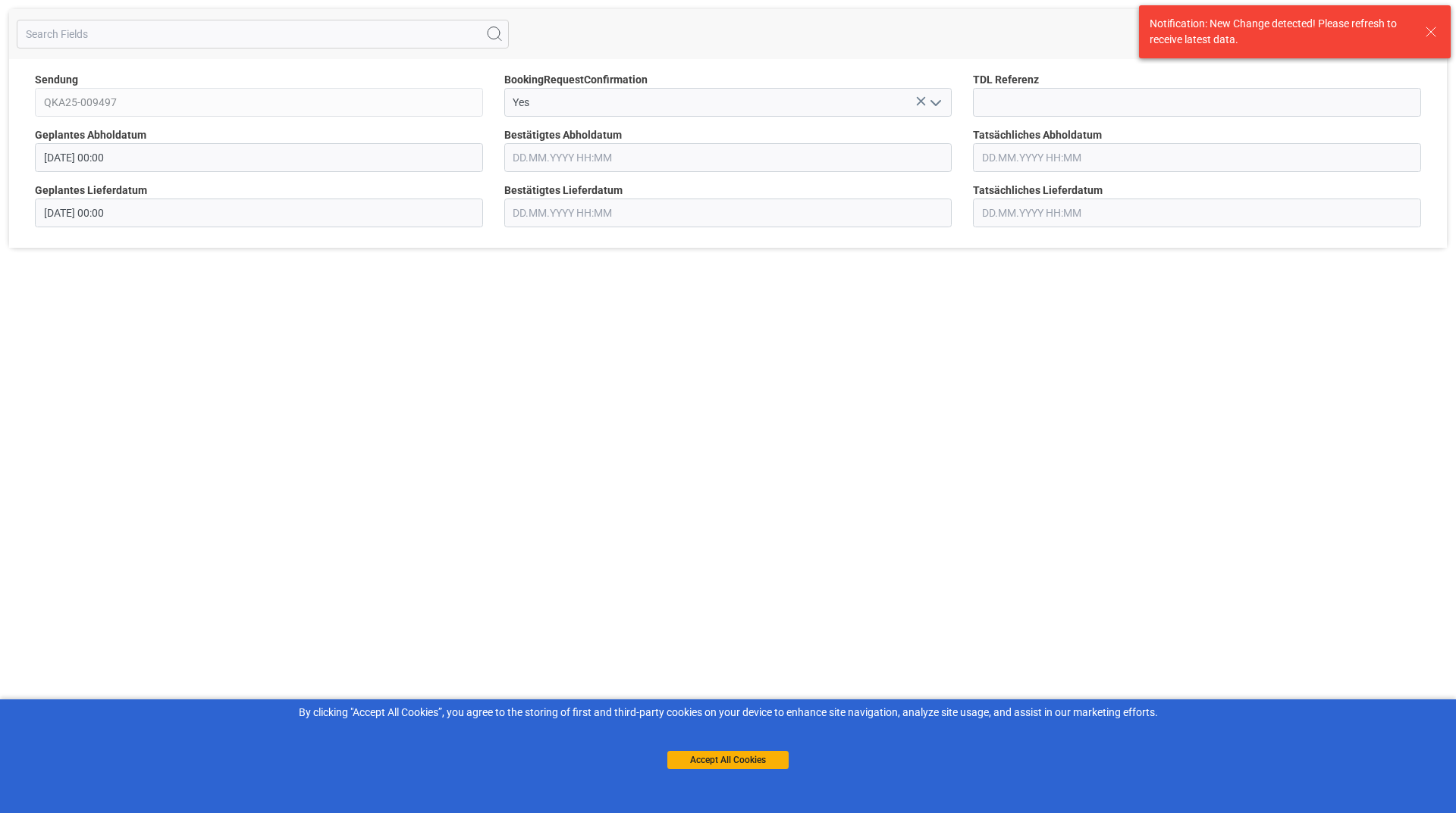
click at [931, 108] on icon "open menu" at bounding box center [936, 103] width 19 height 19
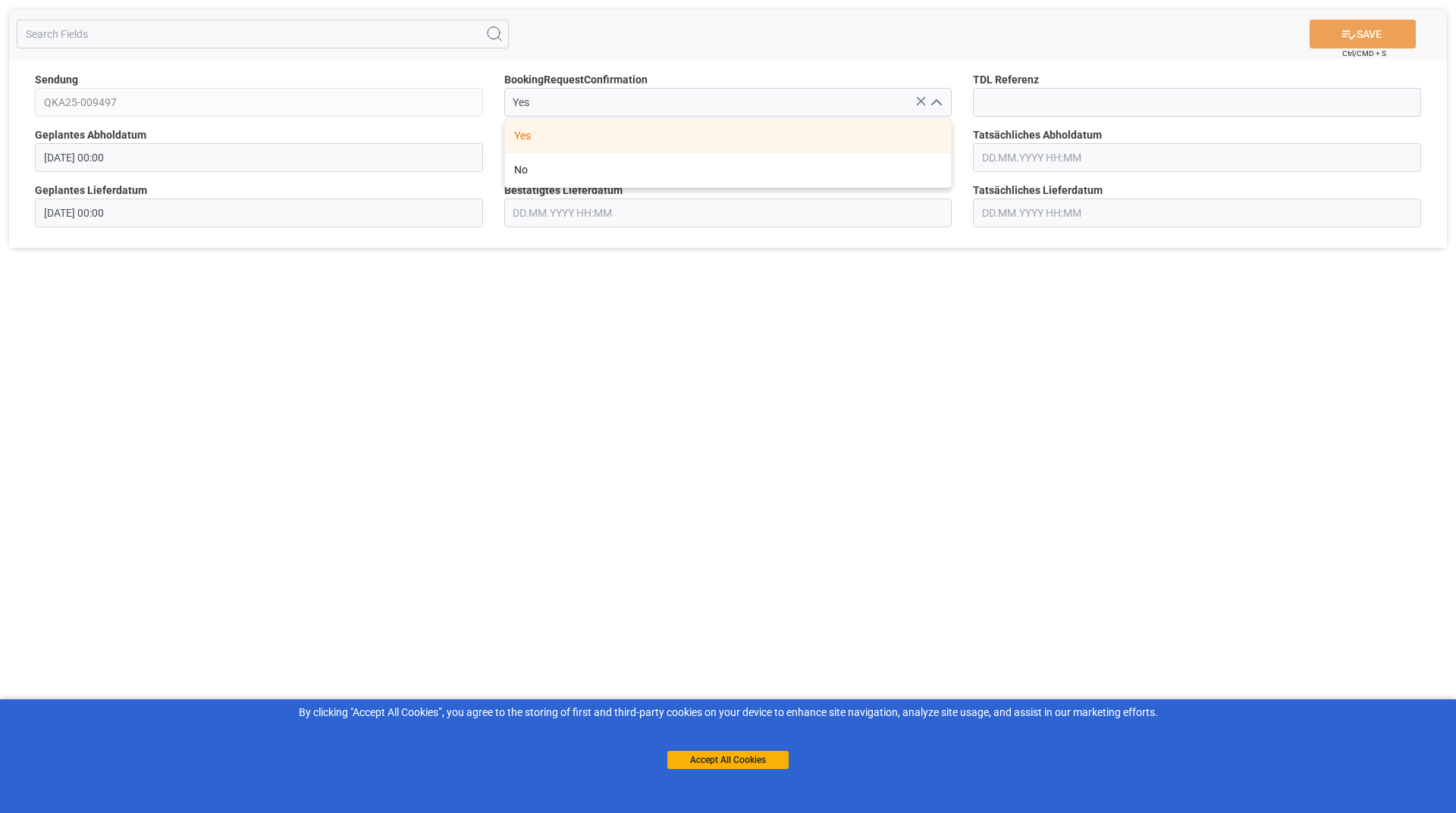
click at [920, 98] on icon at bounding box center [920, 101] width 16 height 16
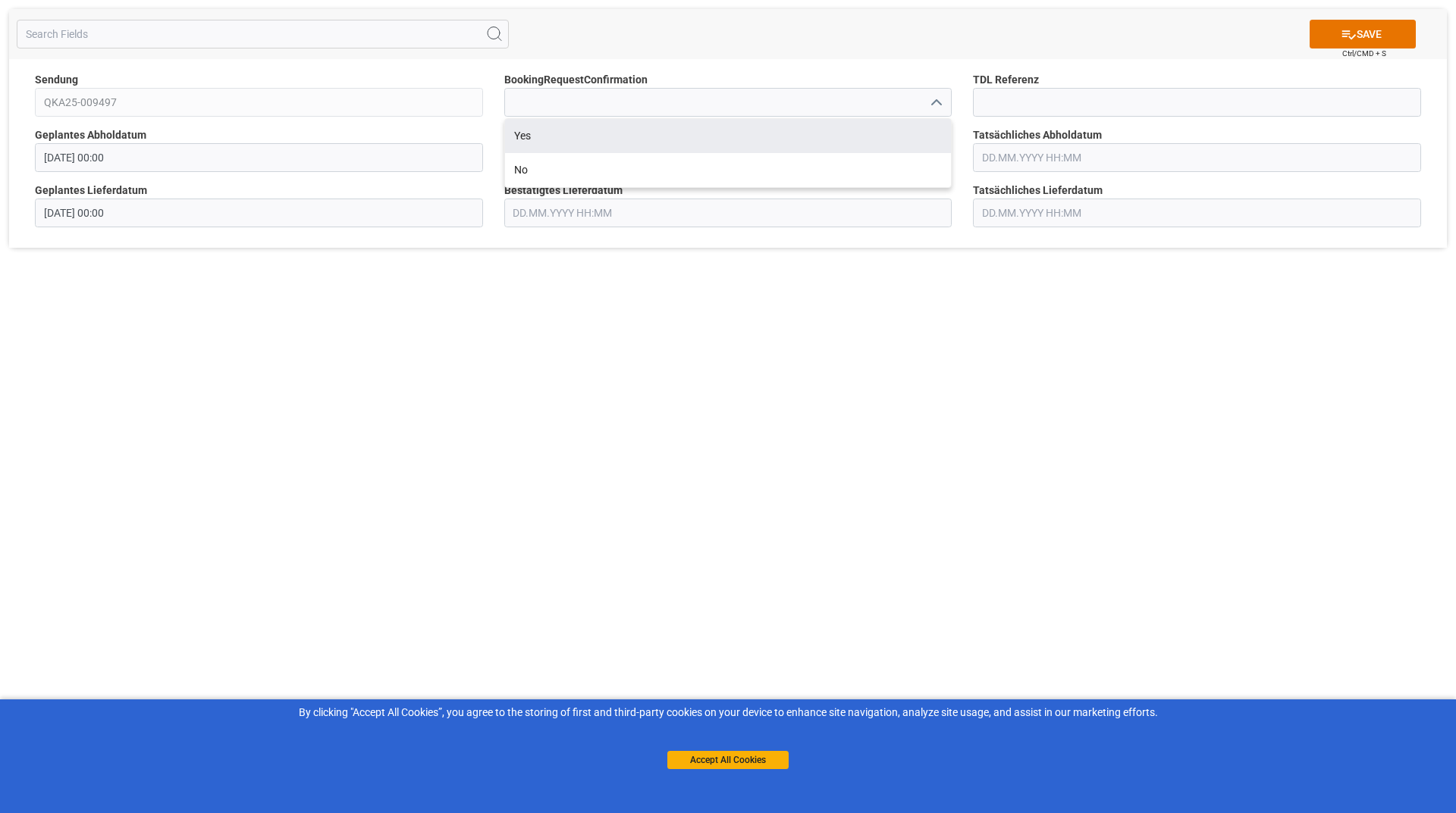
click at [932, 98] on icon "close menu" at bounding box center [936, 103] width 19 height 19
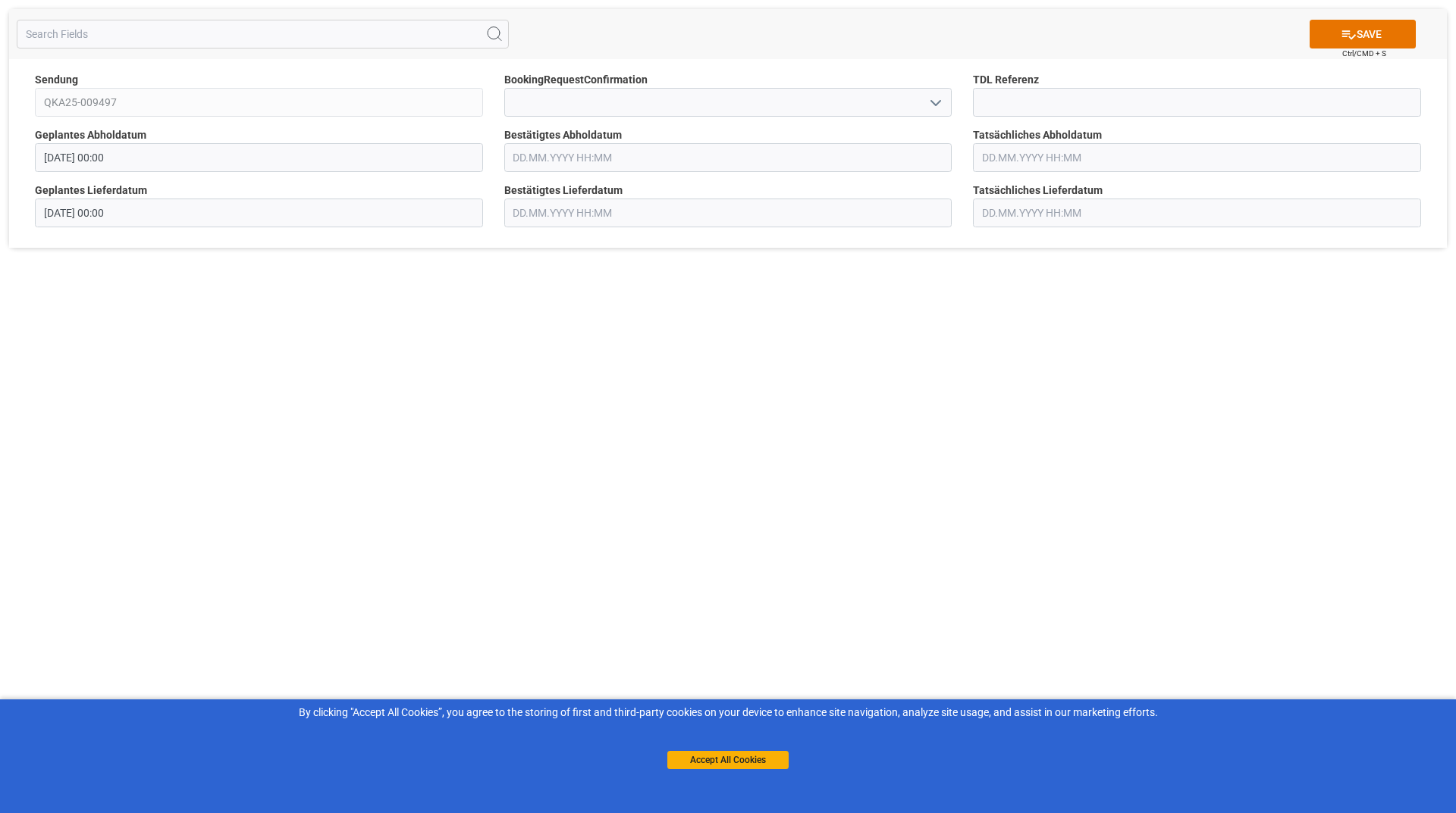
click at [937, 102] on icon "open menu" at bounding box center [936, 103] width 19 height 19
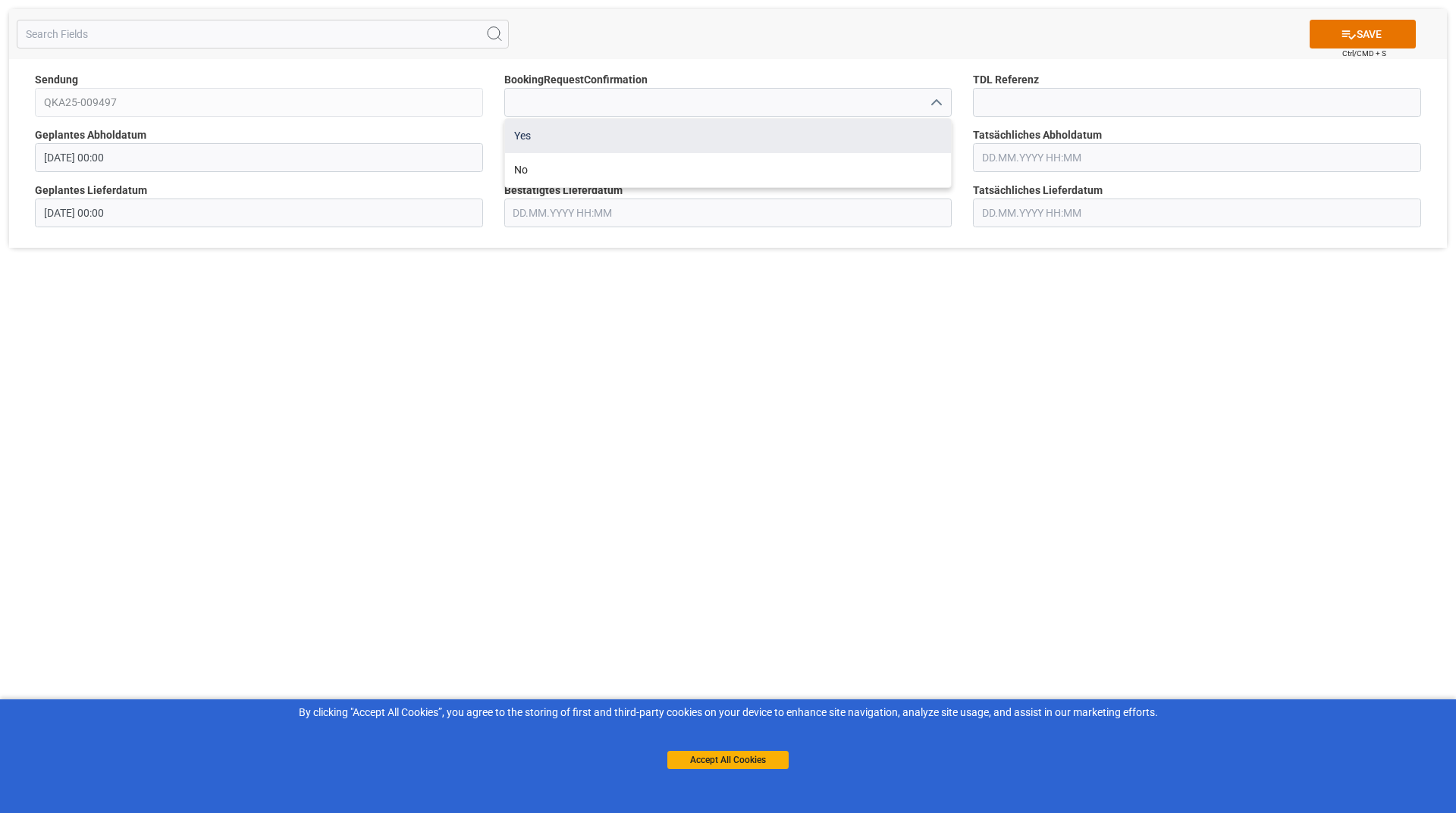
click at [741, 129] on div "Yes" at bounding box center [727, 135] width 446 height 34
type input "Yes"
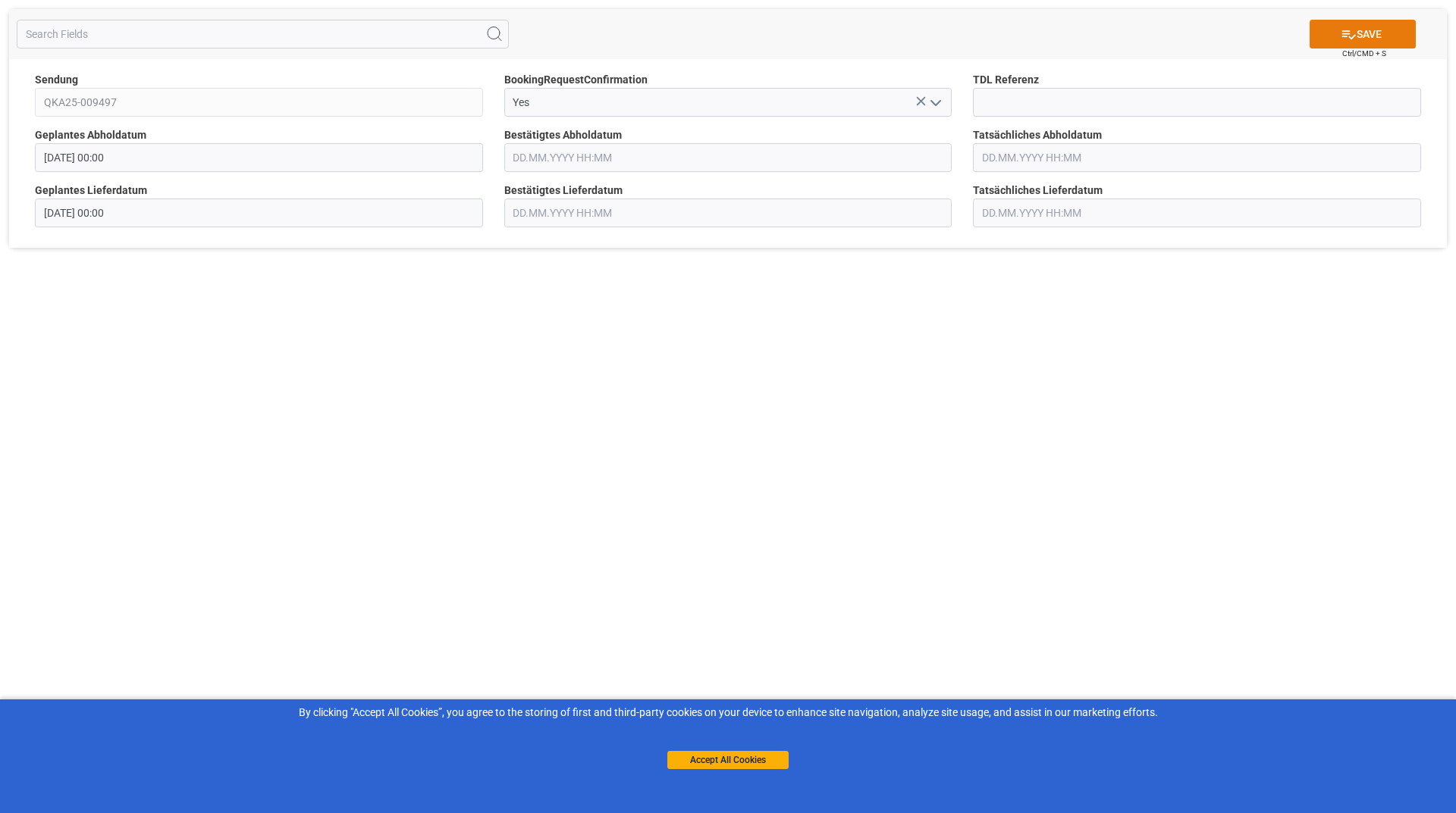
click at [1351, 37] on icon at bounding box center [1348, 35] width 14 height 9
type input "[DATE] 00:00"
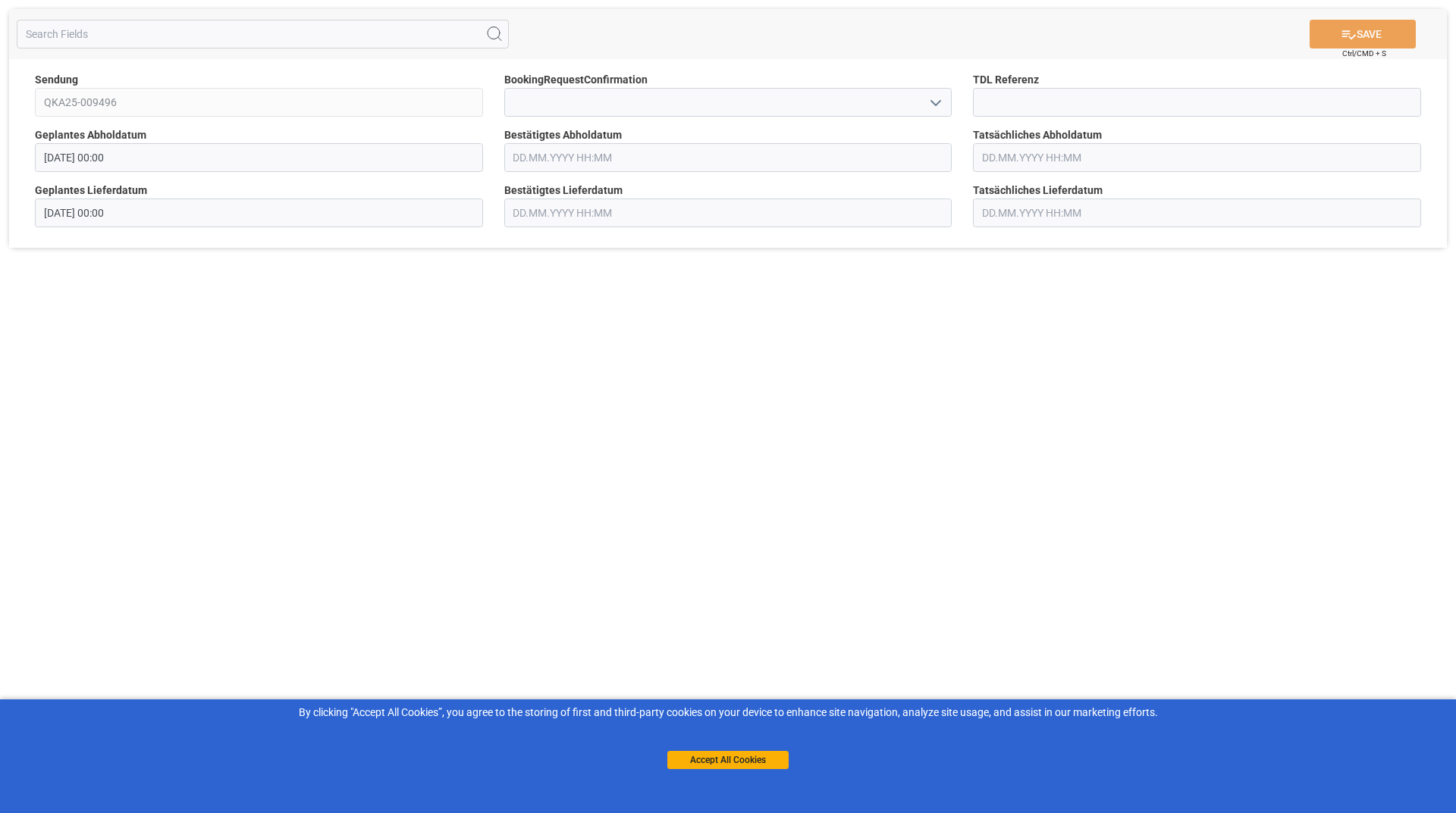
click at [937, 108] on icon "open menu" at bounding box center [936, 103] width 19 height 19
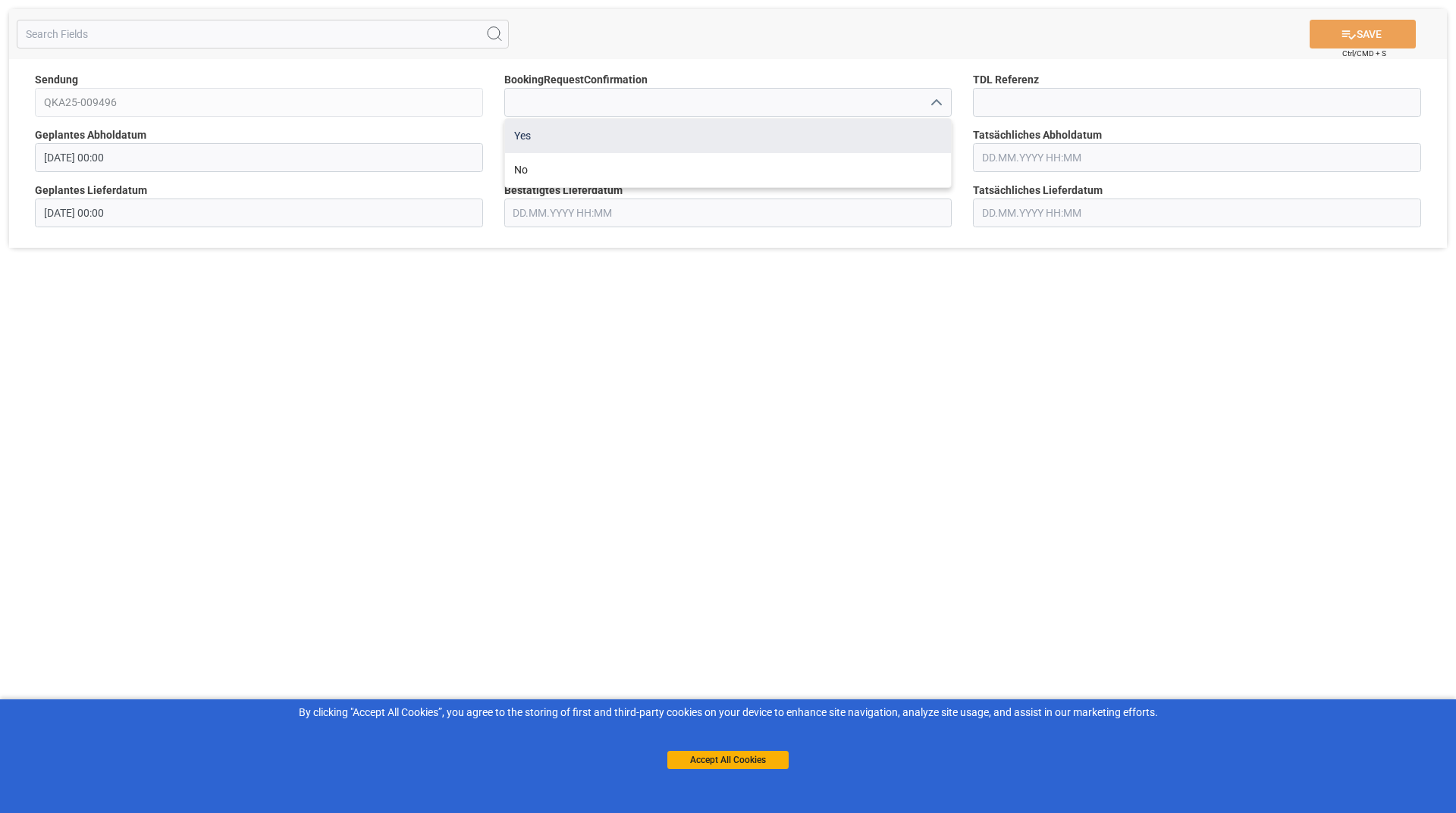
click at [617, 135] on div "Yes" at bounding box center [727, 135] width 446 height 34
type input "Yes"
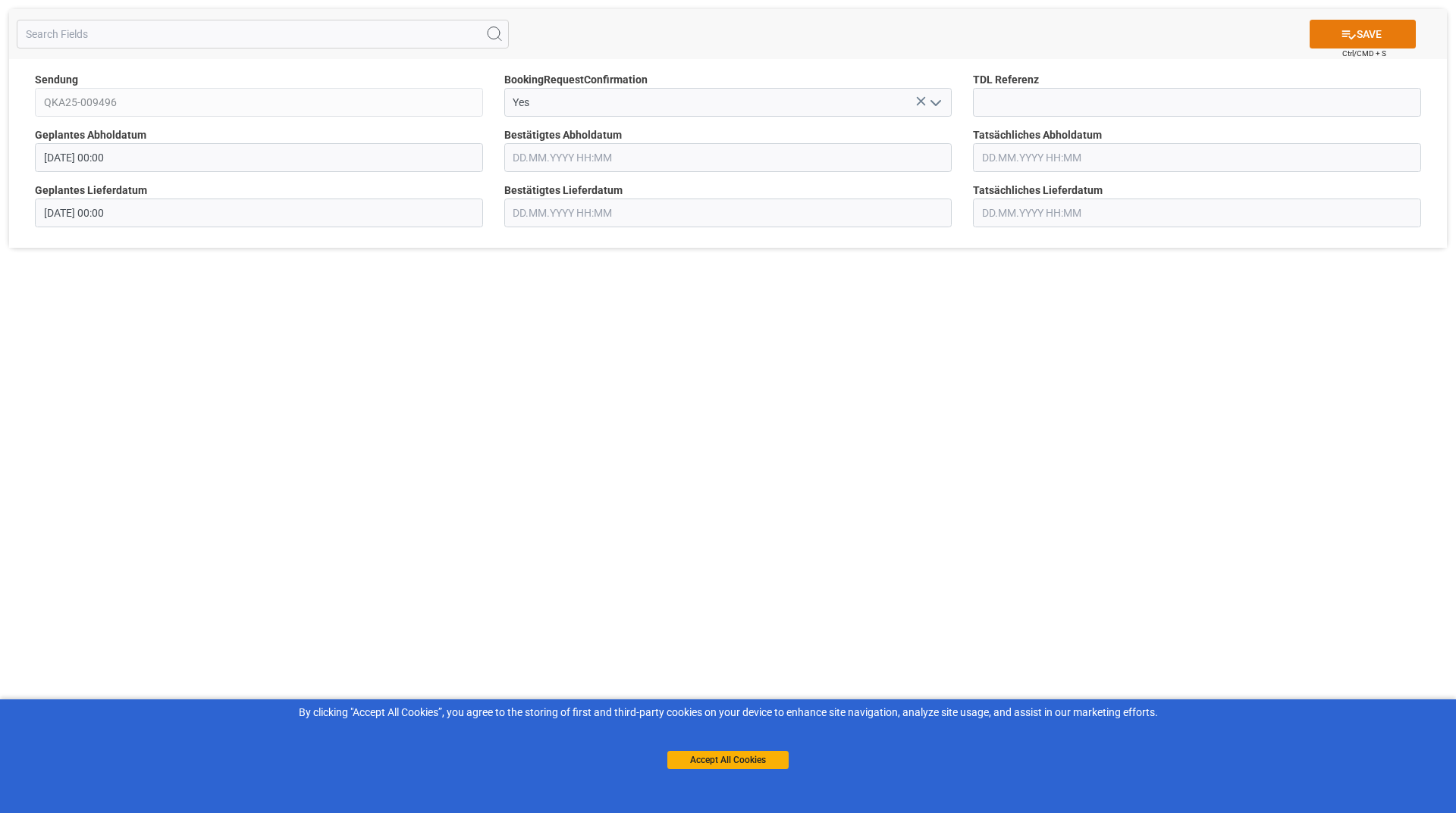
click at [1340, 38] on icon at bounding box center [1347, 34] width 16 height 16
drag, startPoint x: 921, startPoint y: 106, endPoint x: 933, endPoint y: 104, distance: 12.2
click at [921, 106] on input at bounding box center [728, 102] width 448 height 29
click at [927, 106] on icon "open menu" at bounding box center [936, 103] width 19 height 19
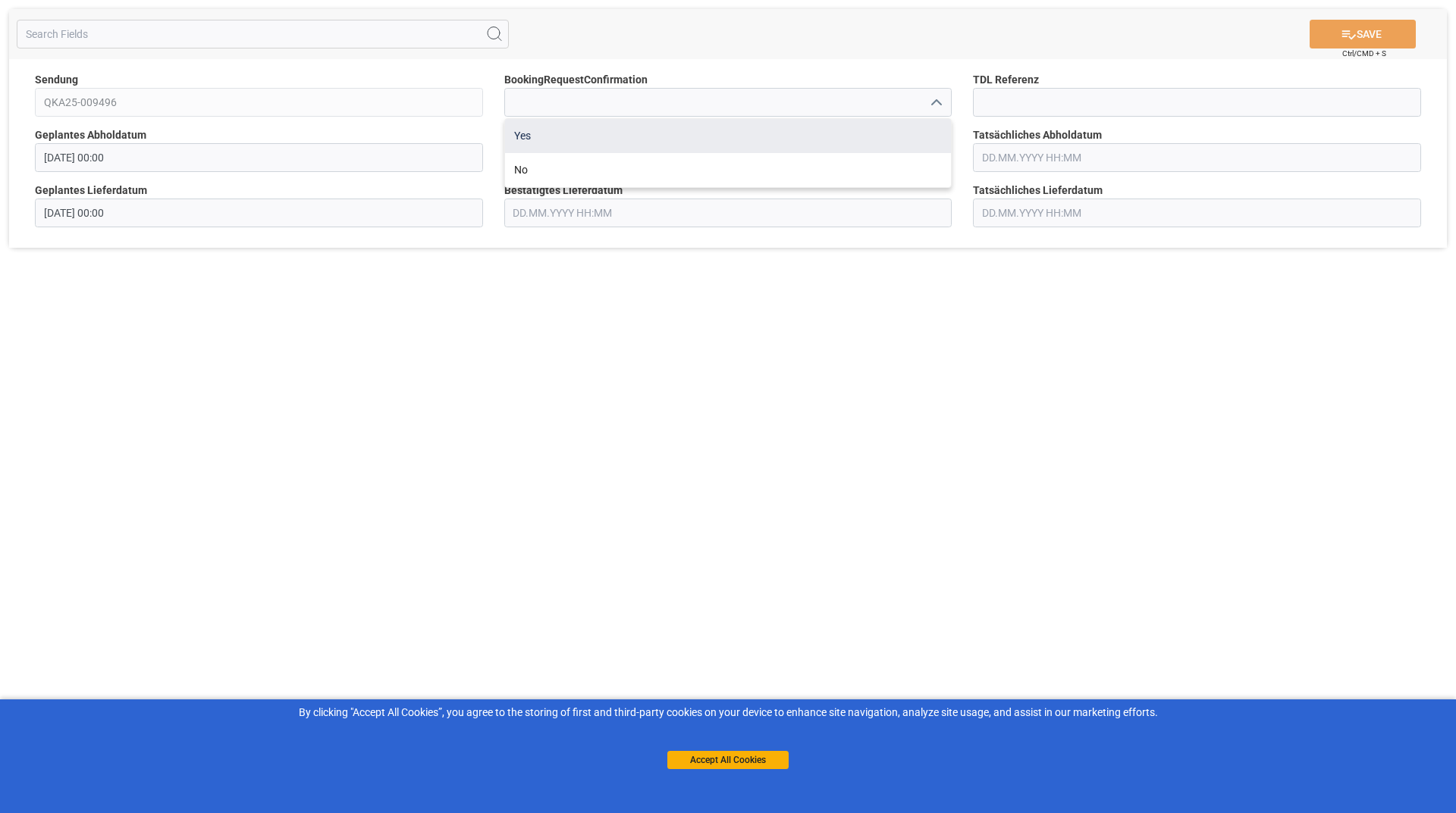
click at [563, 128] on div "Yes" at bounding box center [727, 135] width 446 height 34
type input "Yes"
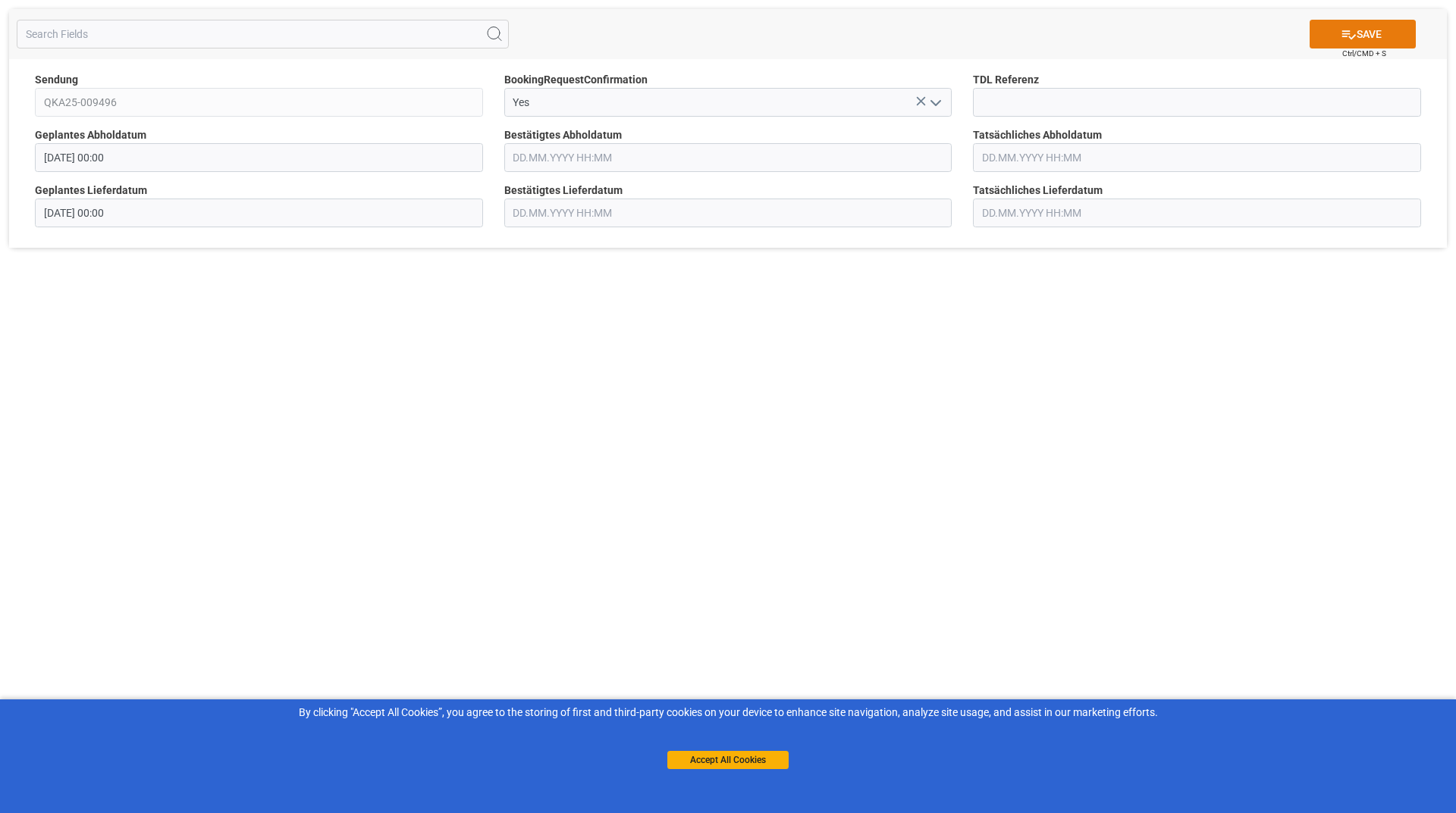
click at [1377, 35] on button "SAVE" at bounding box center [1362, 33] width 106 height 29
